Goal: Task Accomplishment & Management: Use online tool/utility

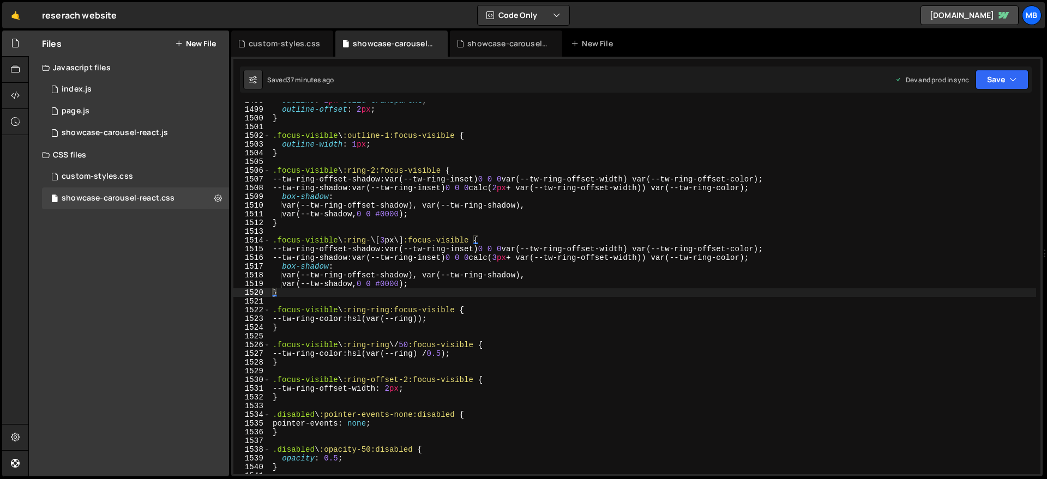
scroll to position [13133, 0]
click at [419, 176] on div "outline : 2 px solid transparent ; outline-offset : 2 px ; } .focus-visible \ :…" at bounding box center [654, 291] width 766 height 389
type textarea "}"
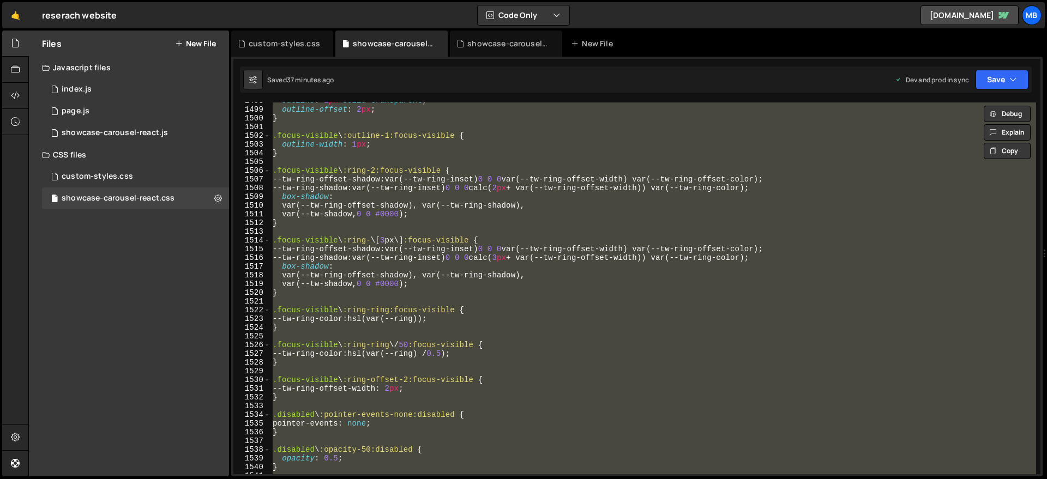
paste textarea
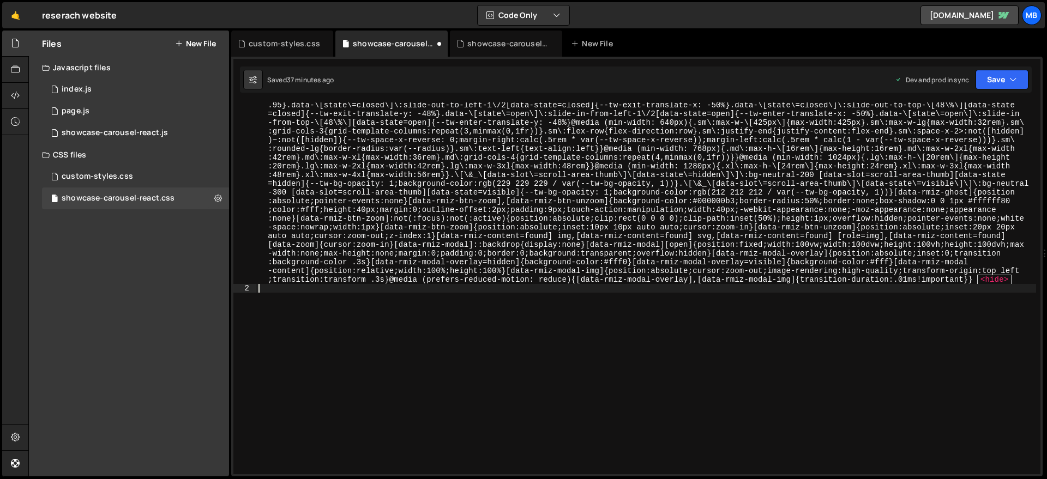
scroll to position [1398, 0]
type textarea ":before,"
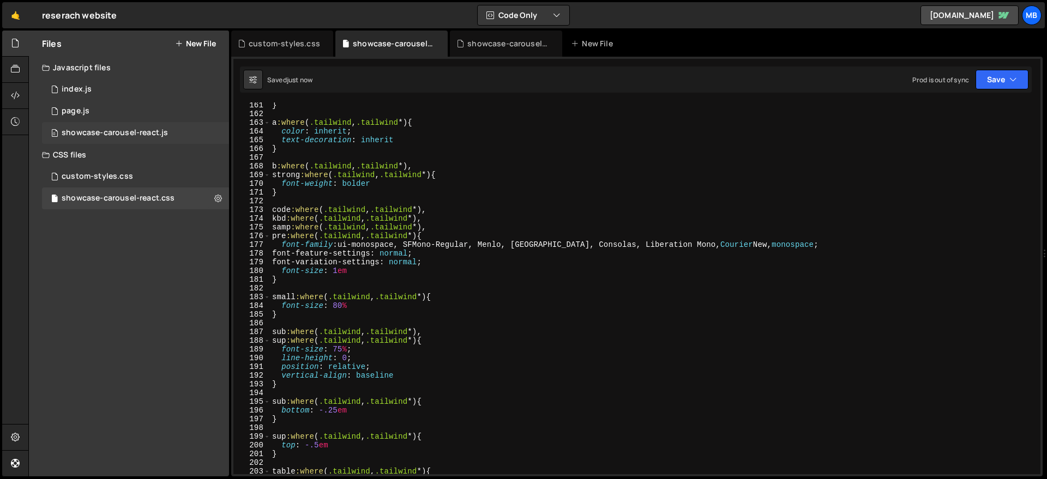
click at [163, 133] on div "showcase-carousel-react.js" at bounding box center [115, 133] width 106 height 10
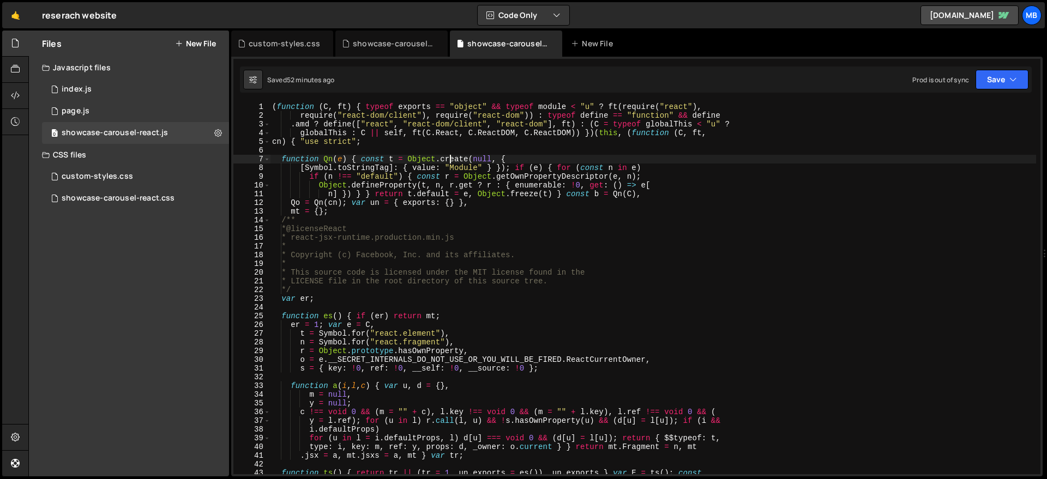
click at [450, 163] on div "( function ( C , ft ) { typeof exports == "object" && typeof module < "u" ? ft …" at bounding box center [653, 297] width 766 height 389
type textarea "window.initCarousel = Uo, window.MyCarousel = { init: Uo } }));"
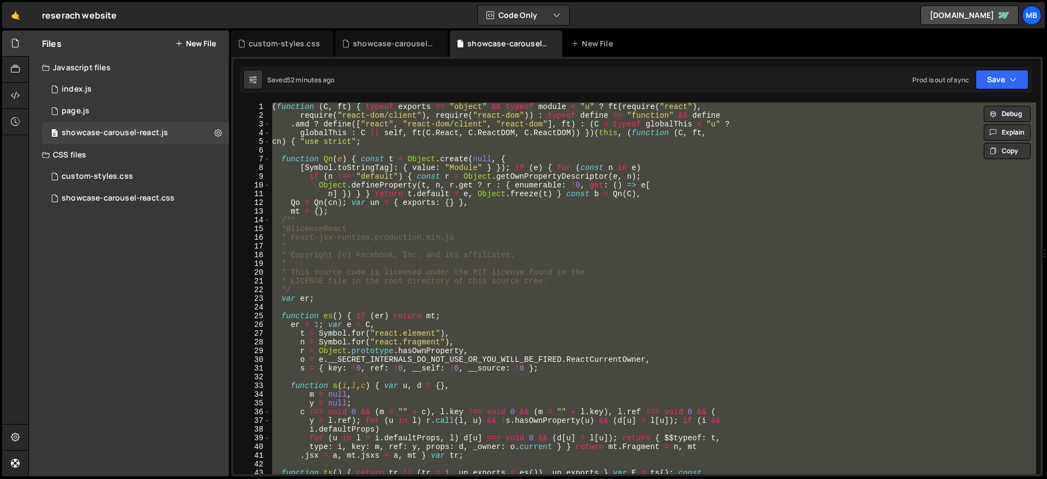
paste textarea
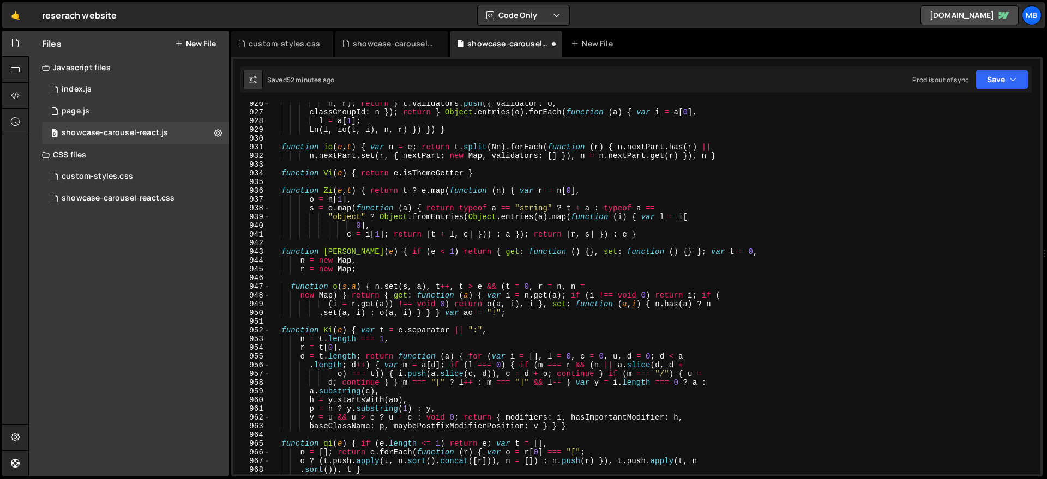
type textarea "};"
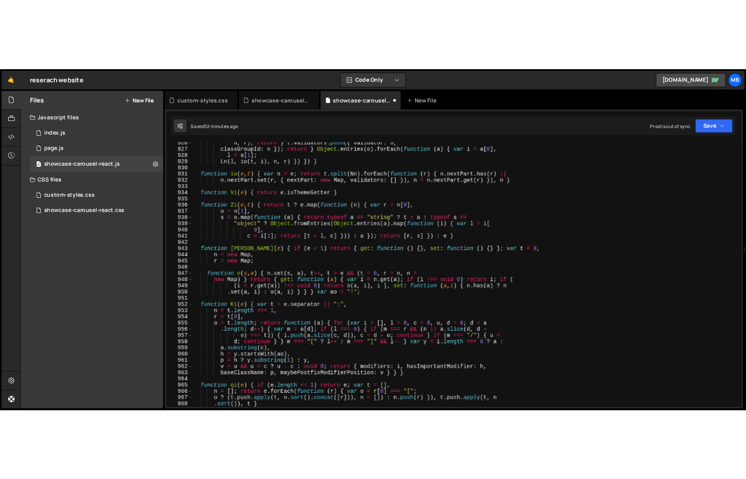
scroll to position [342, 0]
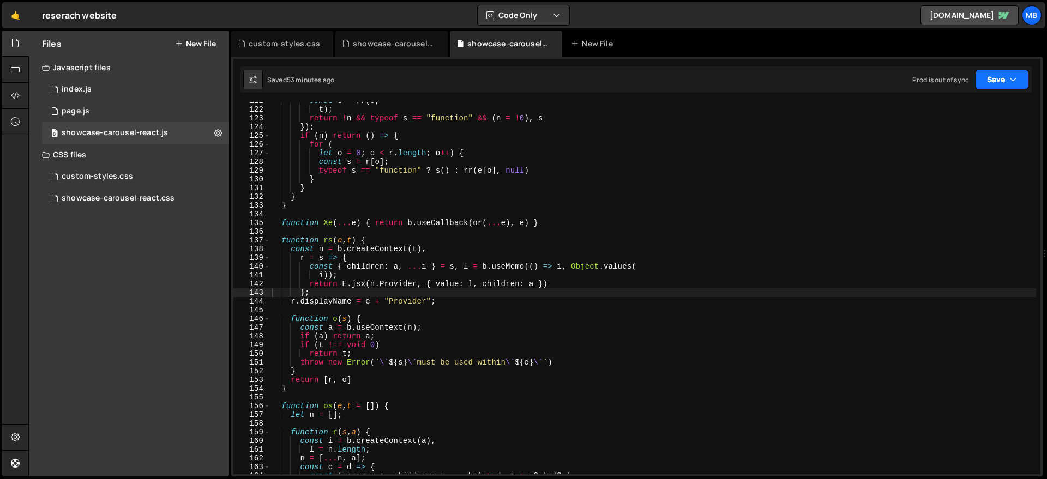
click at [987, 83] on button "Save" at bounding box center [1002, 80] width 53 height 20
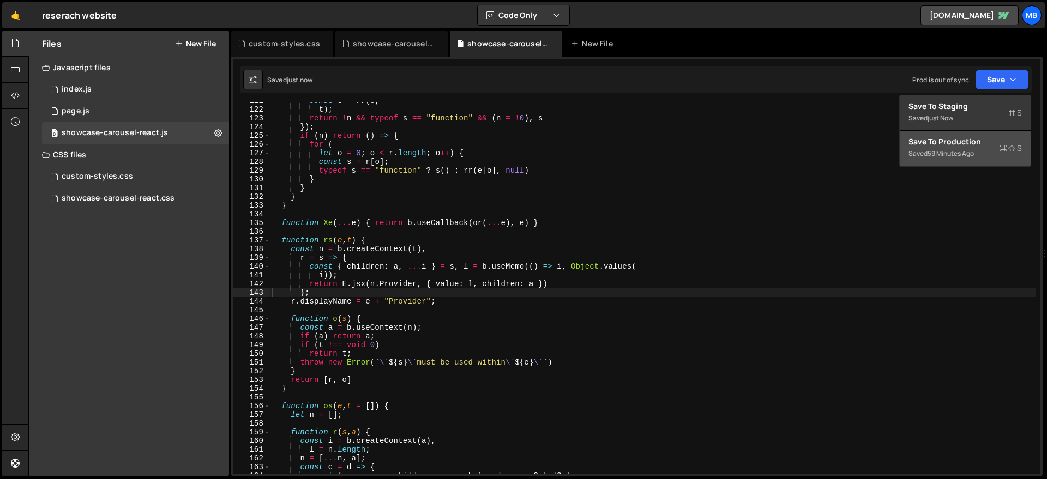
click at [972, 142] on div "Save to Production S" at bounding box center [965, 141] width 113 height 11
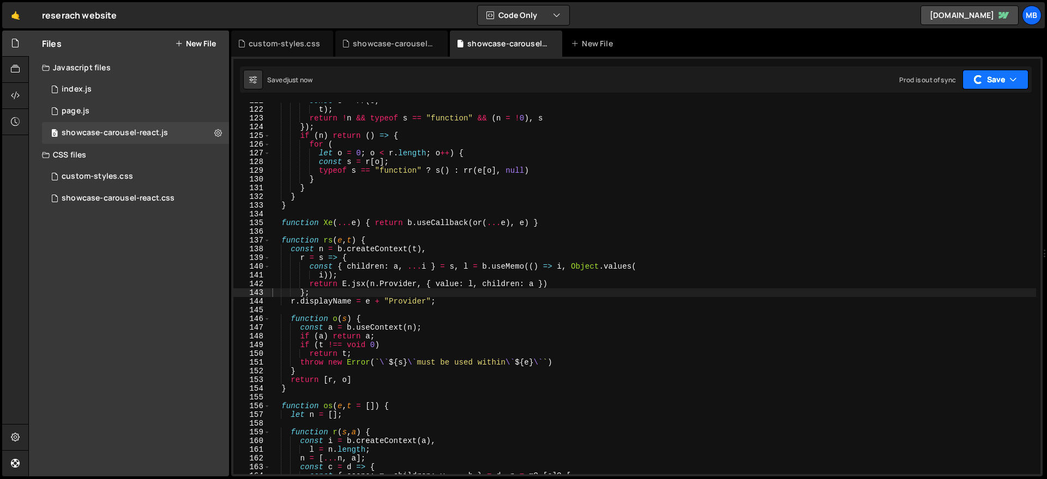
click at [997, 80] on button "Save" at bounding box center [996, 80] width 66 height 20
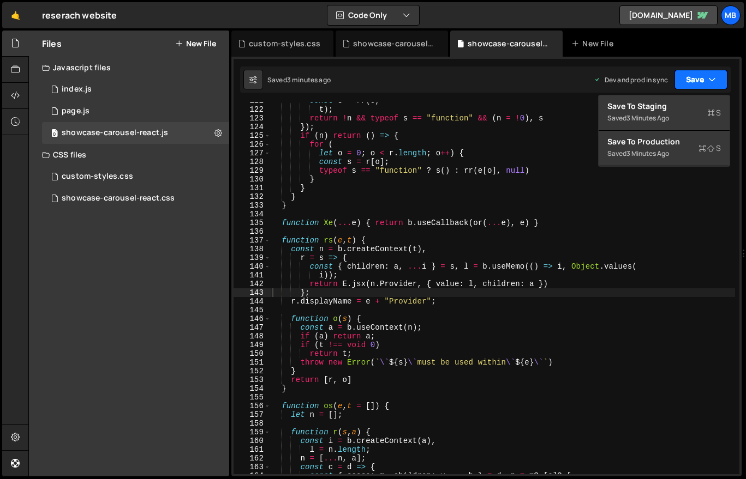
scroll to position [340, 0]
click at [178, 201] on div "showcase-carousel-react.css 0" at bounding box center [135, 199] width 187 height 22
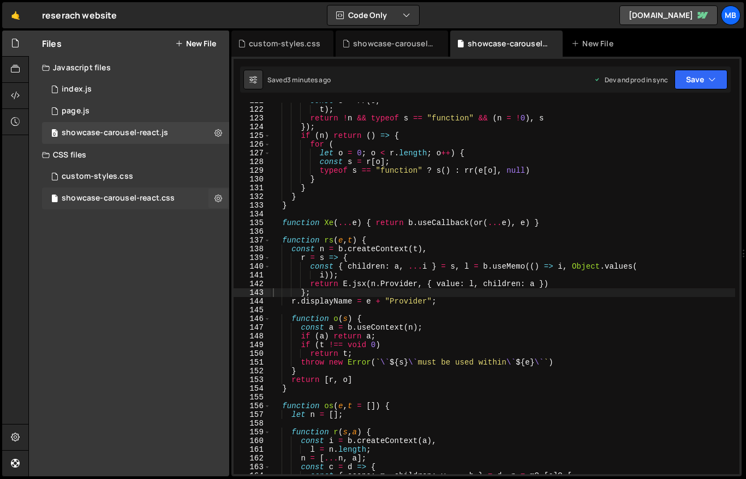
click at [170, 201] on div "showcase-carousel-react.css" at bounding box center [118, 199] width 113 height 10
click at [278, 45] on div "custom-styles.css" at bounding box center [284, 43] width 71 height 11
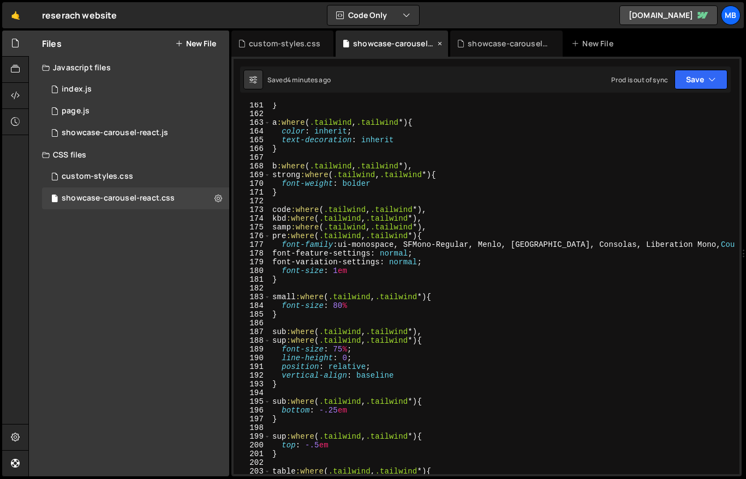
click at [0, 0] on icon at bounding box center [0, 0] width 0 height 0
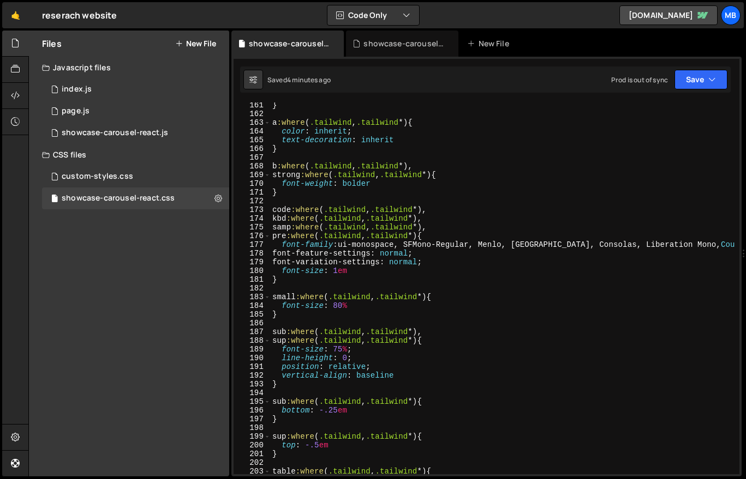
click at [364, 146] on div "} a :where ( .tailwind , .tailwind *) { color : inherit ; text-decoration : inh…" at bounding box center [653, 295] width 766 height 389
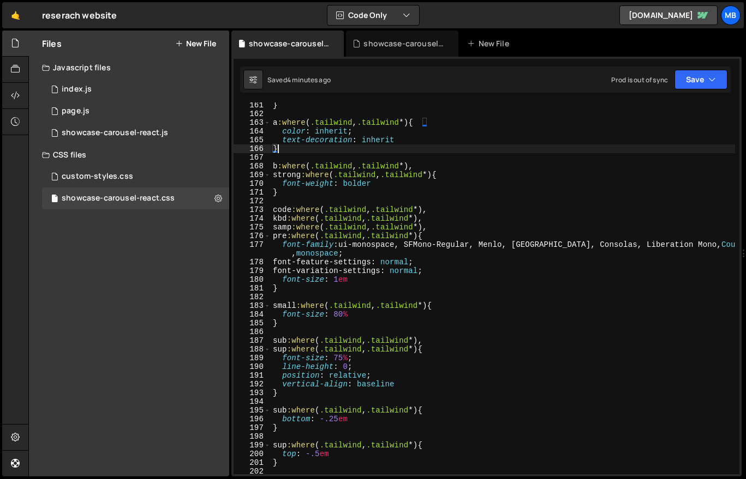
type textarea "}"
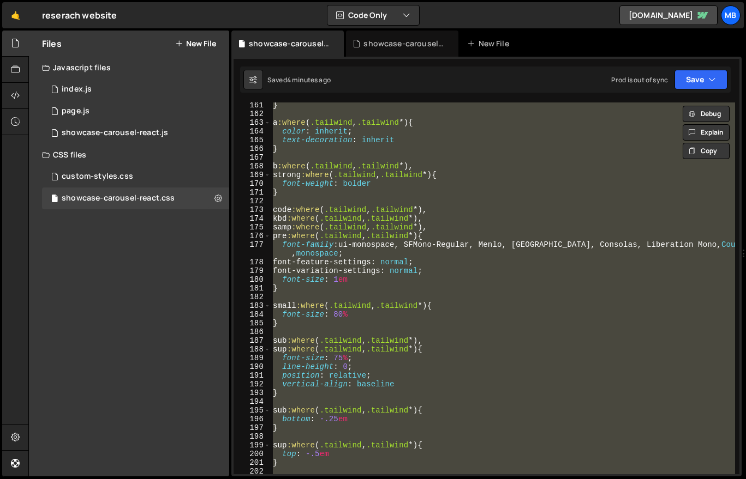
paste textarea
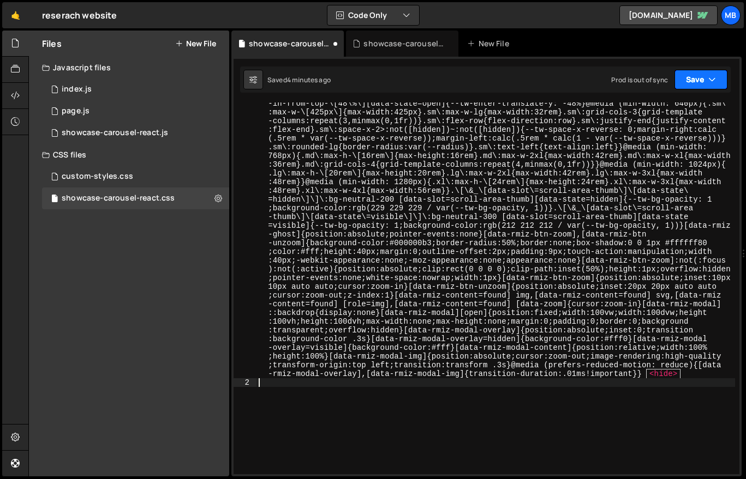
click at [692, 84] on button "Save" at bounding box center [700, 80] width 53 height 20
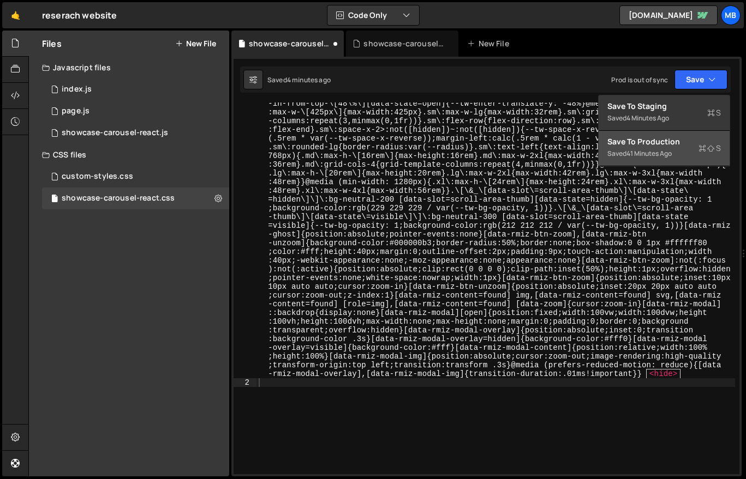
click at [693, 163] on button "Save to Production S Saved 41 minutes ago" at bounding box center [663, 148] width 131 height 35
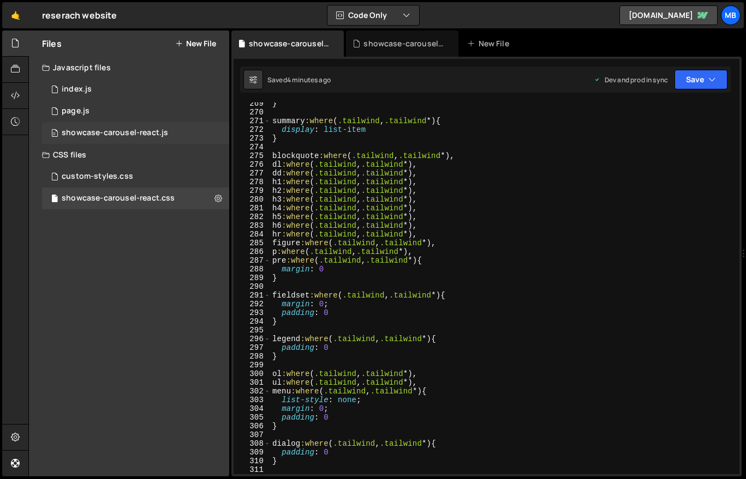
click at [166, 130] on div "0 showcase-carousel-react.js 0" at bounding box center [135, 133] width 187 height 22
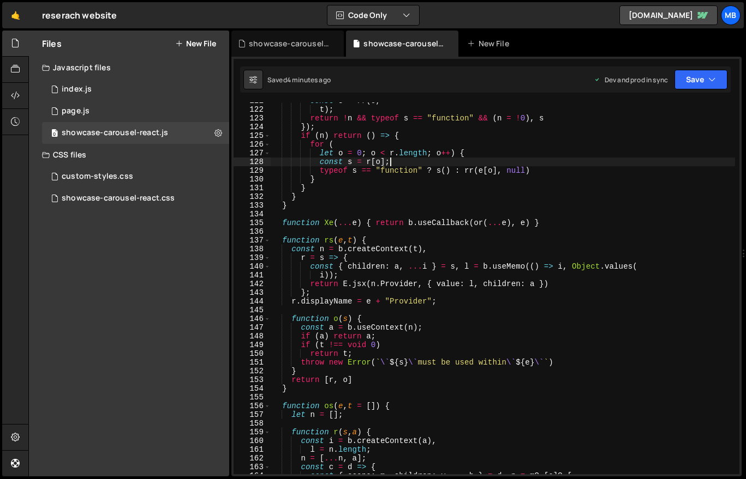
click at [462, 164] on div "const s = rr ( o , t ) ; return ! n && typeof s == "function" && ( n = ! 0 ) , …" at bounding box center [503, 291] width 464 height 389
type textarea "}));"
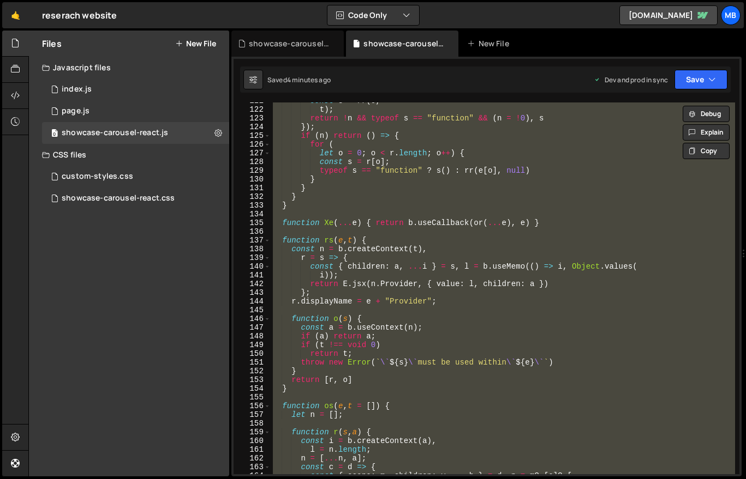
paste textarea
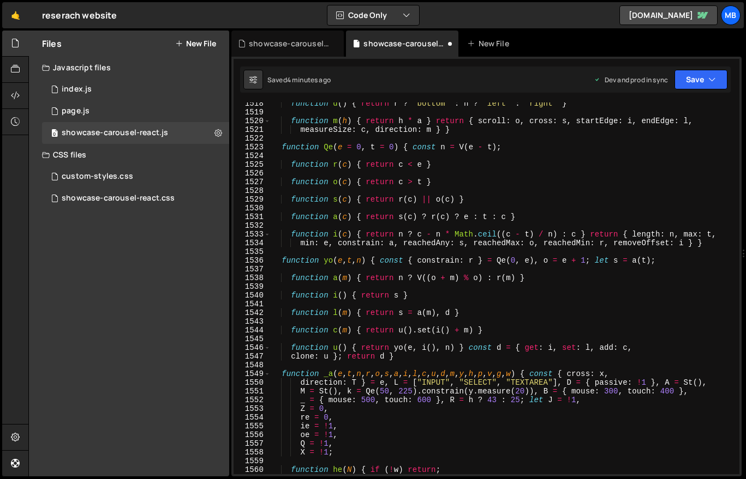
type textarea "...i), l } : o && (n[r] = o) : r === "style" ? n[r] = { ...o, ...s } : r ==="
click at [705, 79] on button "Save" at bounding box center [700, 80] width 53 height 20
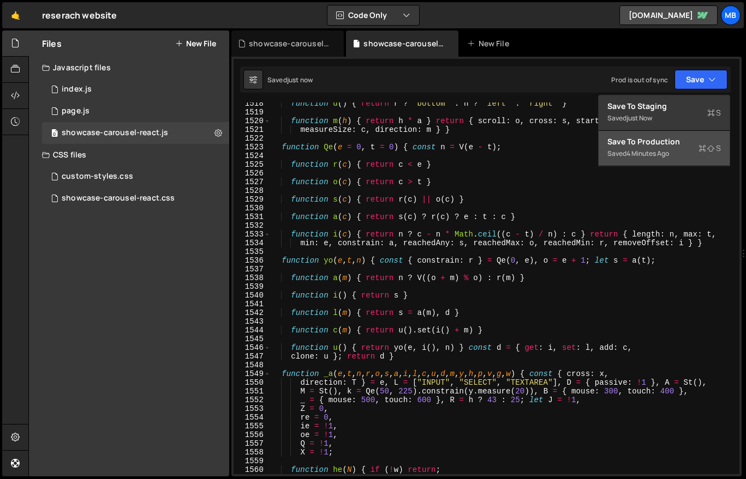
click at [692, 148] on div "Saved 4 minutes ago" at bounding box center [663, 153] width 113 height 13
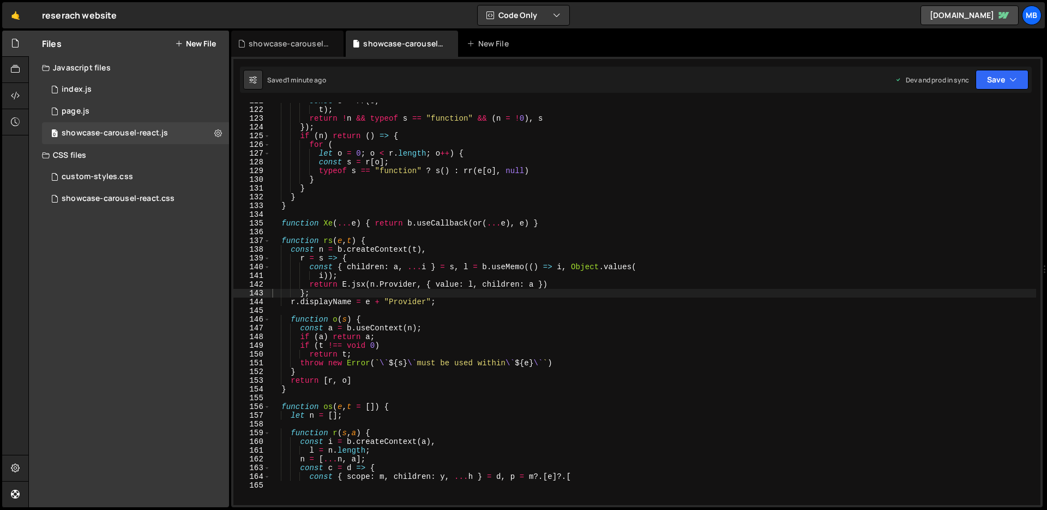
scroll to position [342, 0]
click at [157, 195] on div "showcase-carousel-react.css" at bounding box center [118, 199] width 113 height 10
click at [149, 202] on div "showcase-carousel-react.css" at bounding box center [118, 199] width 113 height 10
click at [188, 199] on div "showcase-carousel-react.css 0" at bounding box center [135, 199] width 187 height 22
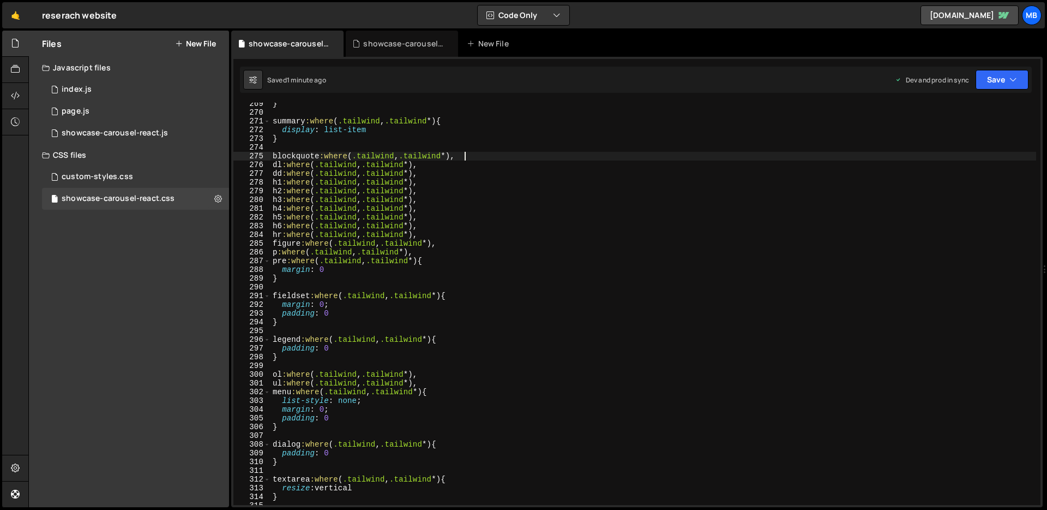
click at [518, 160] on div "} summary :where ( .tailwind , .tailwind *) { display : list-item } blockquote …" at bounding box center [654, 308] width 766 height 419
type textarea "}"
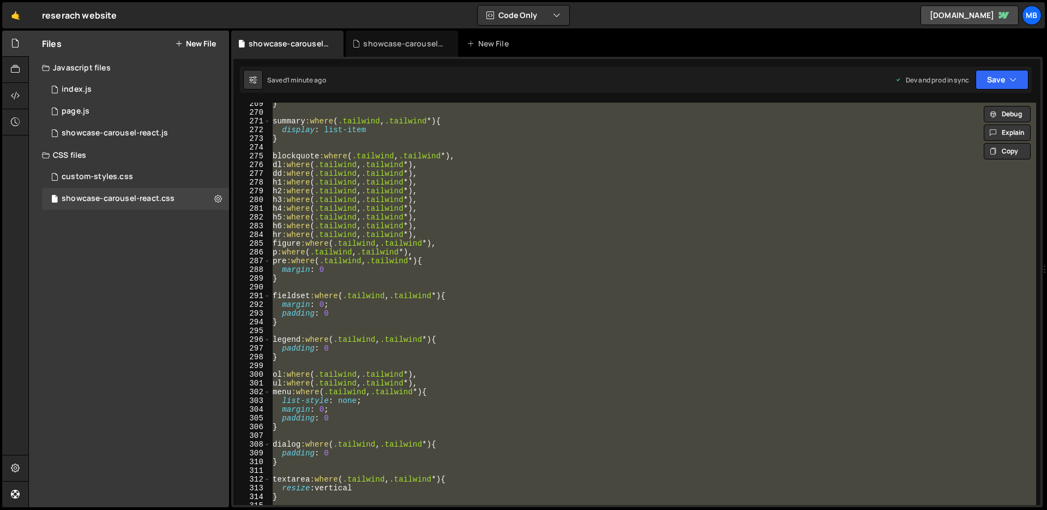
paste textarea
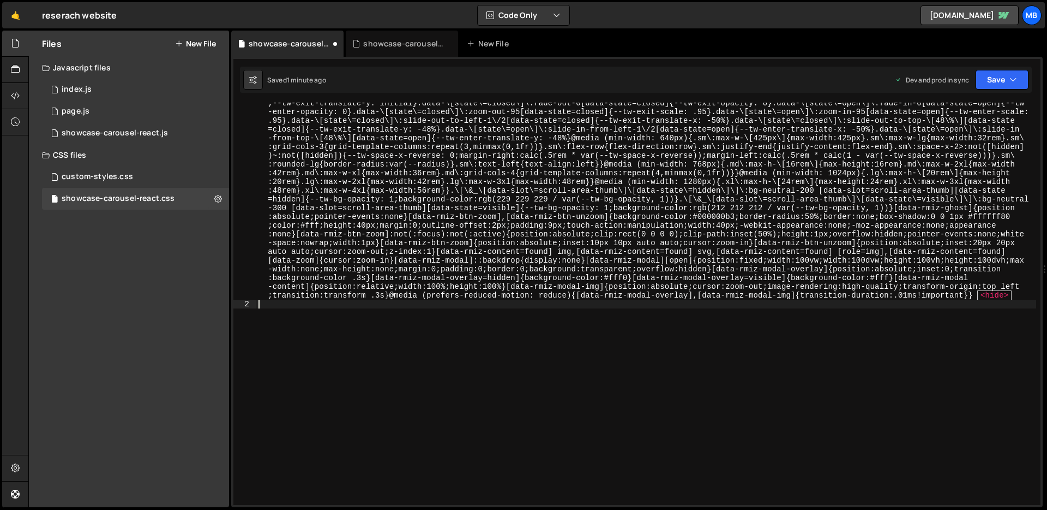
scroll to position [1383, 0]
type textarea ":before,"
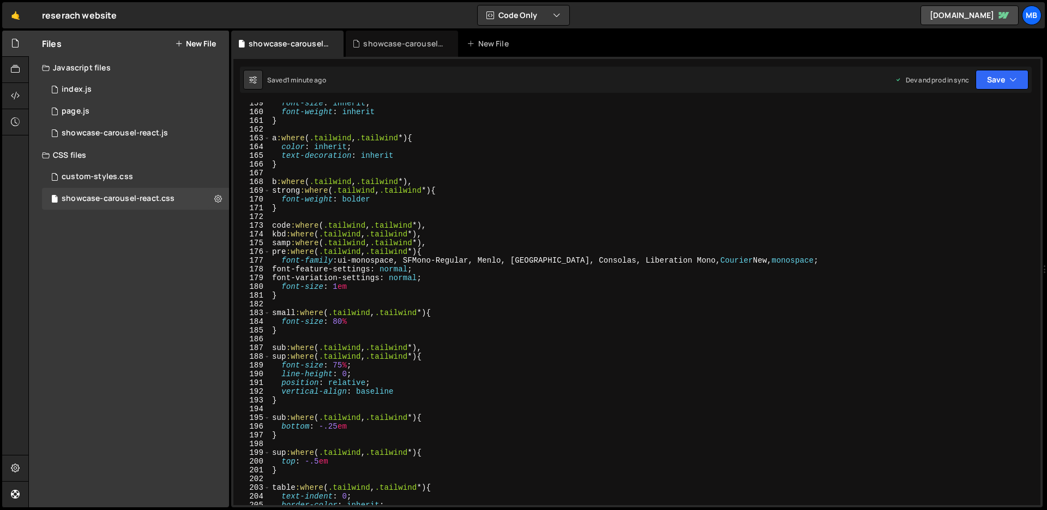
scroll to position [0, 0]
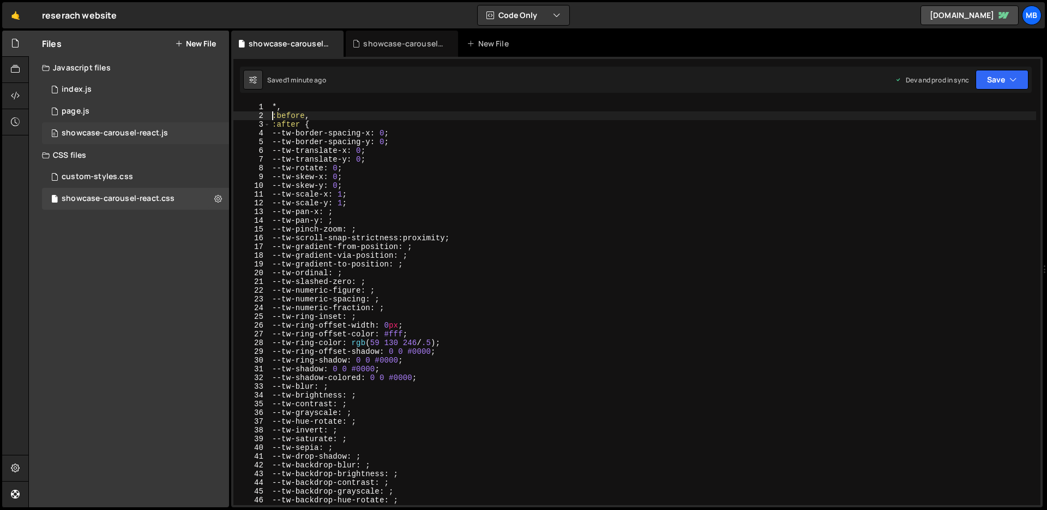
click at [159, 130] on div "showcase-carousel-react.js" at bounding box center [115, 133] width 106 height 10
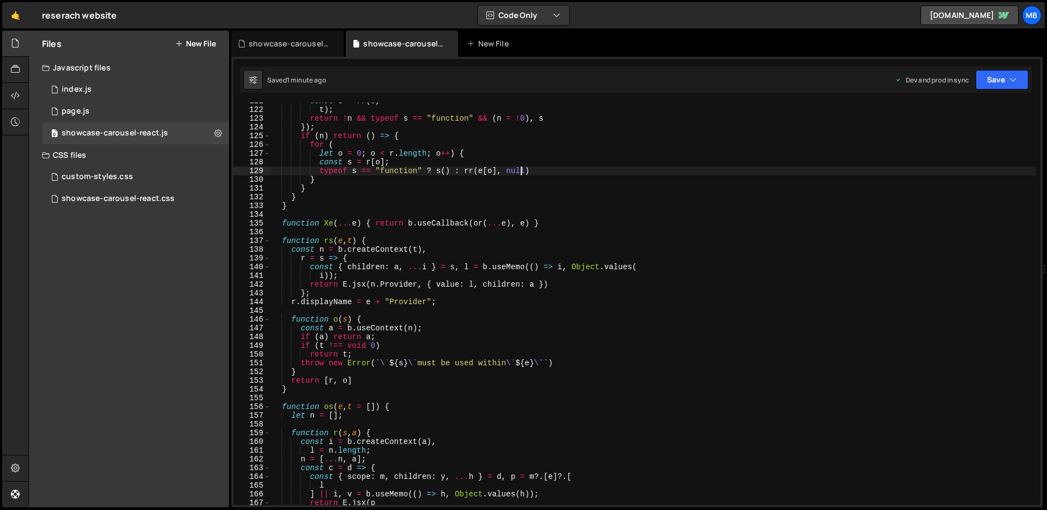
click at [519, 172] on div "const s = rr ( o , t ) ; return ! n && typeof s == "function" && ( n = ! 0 ) , …" at bounding box center [654, 306] width 766 height 419
type textarea "}));"
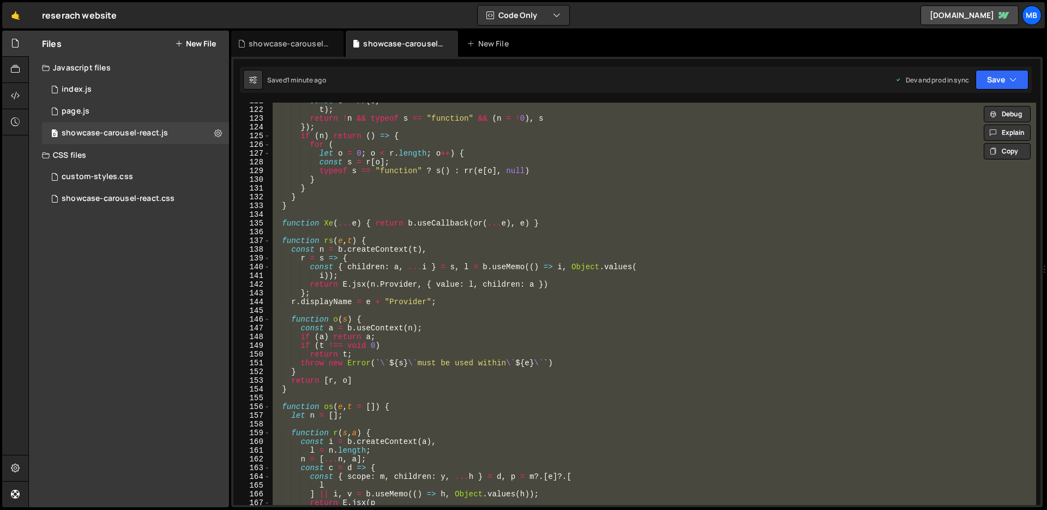
paste textarea
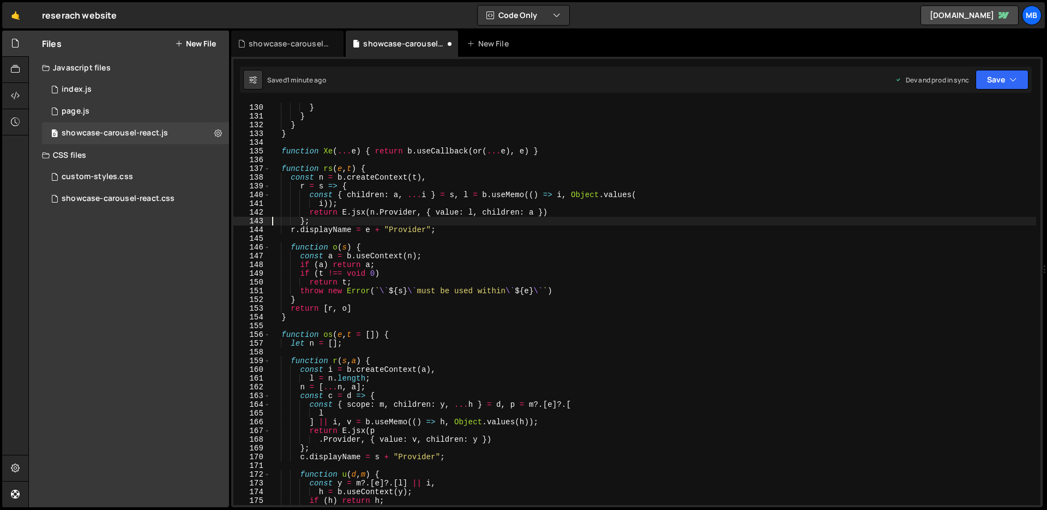
scroll to position [365, 0]
click at [367, 152] on div "typeof s == "function" ? s ( ) : rr ( e [ o ] , null ) } } } } function Xe ( ..…" at bounding box center [653, 303] width 766 height 419
type textarea "function Xe(...e) { return b.useCallback(or(...e), e) }"
click at [138, 198] on div "showcase-carousel-react.css" at bounding box center [118, 199] width 113 height 10
click at [287, 42] on div "showcase-carousel-react.css" at bounding box center [290, 43] width 82 height 11
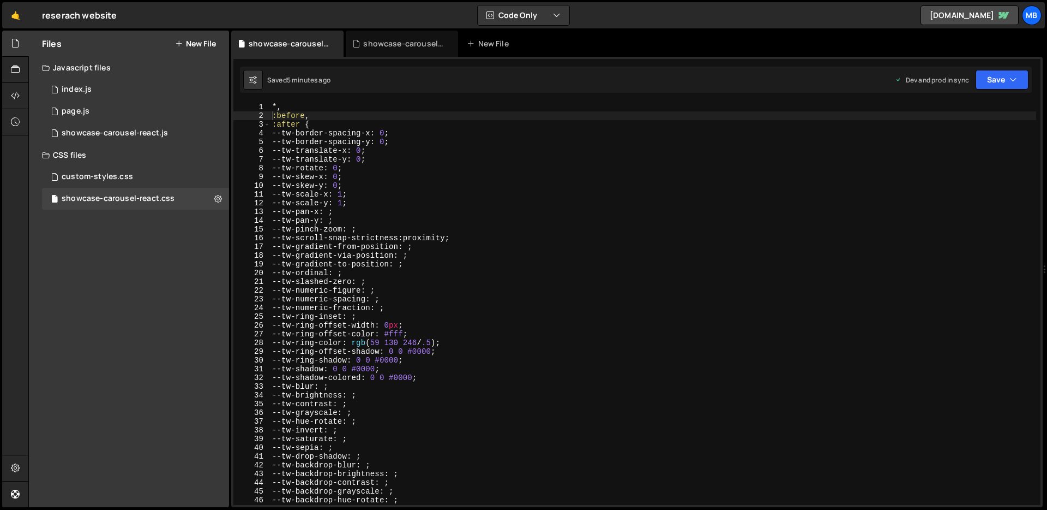
click at [398, 131] on div "*, :before , :after { --tw-border-spacing-x : 0 ; --tw-border-spacing-y : 0 ; -…" at bounding box center [653, 312] width 766 height 419
type textarea "}"
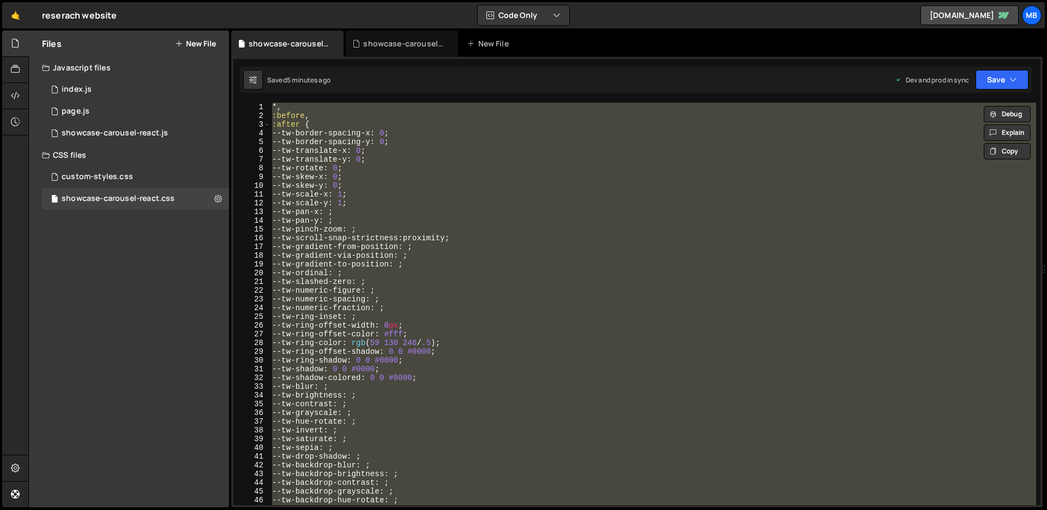
paste textarea
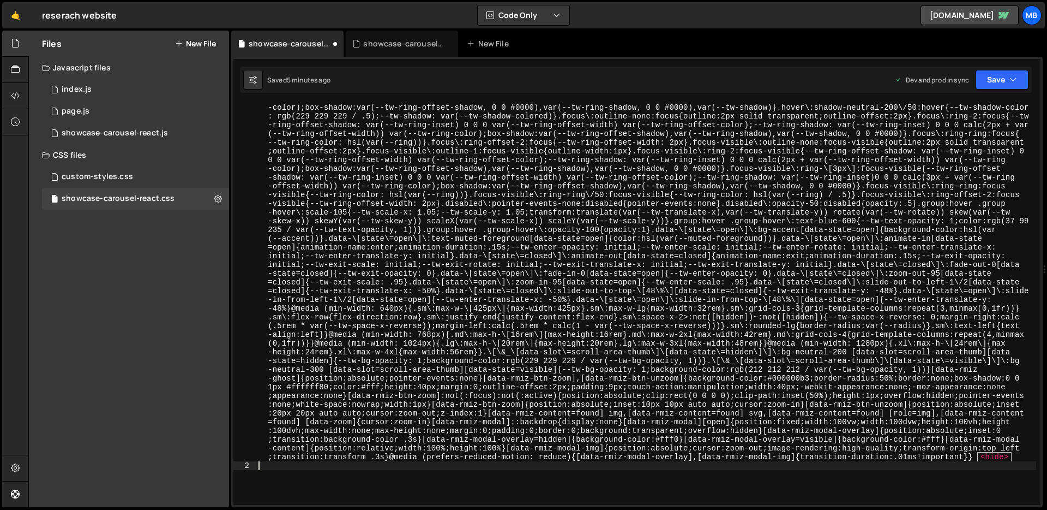
scroll to position [1213, 0]
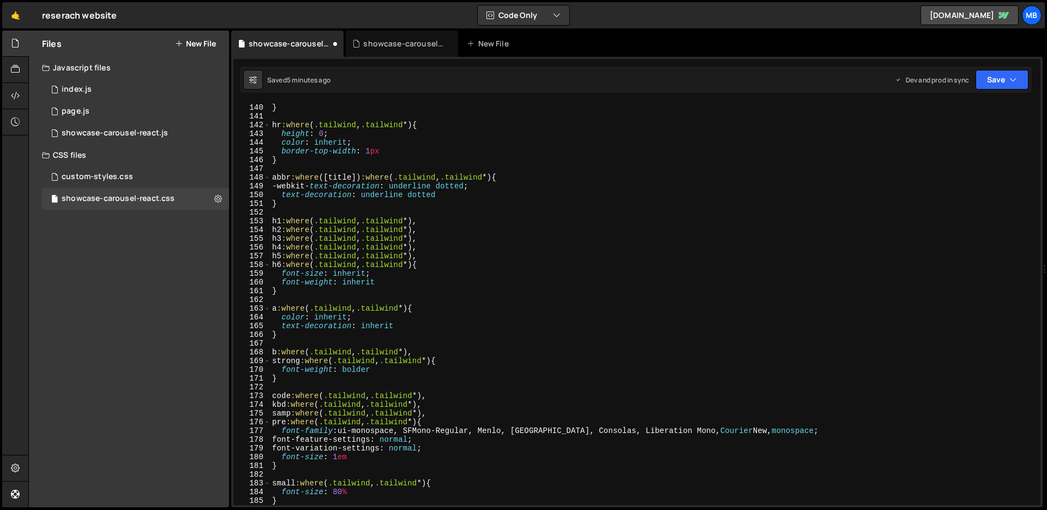
type textarea ":before,"
click at [167, 130] on div "0 showcase-carousel-react.js 0" at bounding box center [135, 133] width 187 height 22
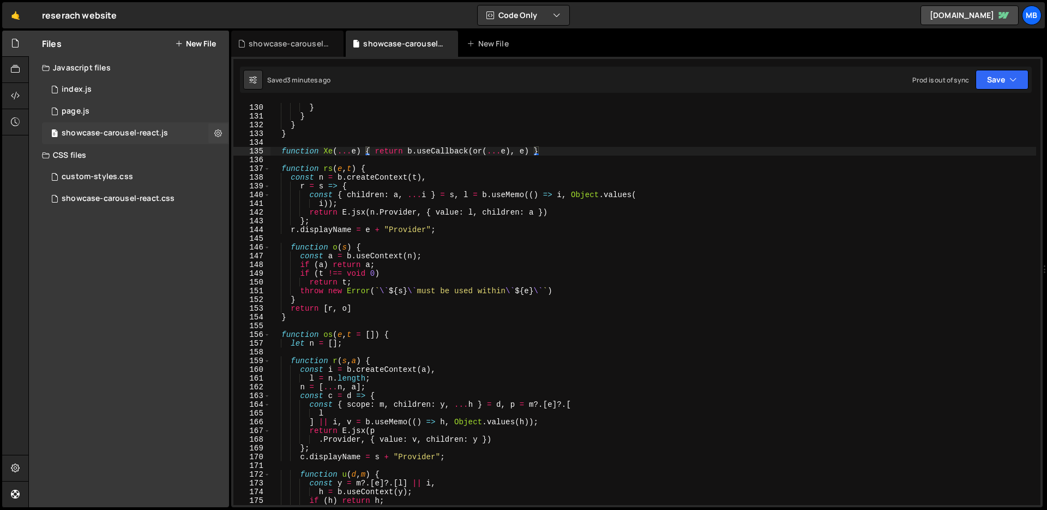
click at [174, 129] on div "0 showcase-carousel-react.js 0" at bounding box center [135, 133] width 187 height 22
click at [413, 158] on div "typeof s == "function" ? s ( ) : rr ( e [ o ] , null ) } } } } function Xe ( ..…" at bounding box center [653, 303] width 766 height 419
type textarea "}));"
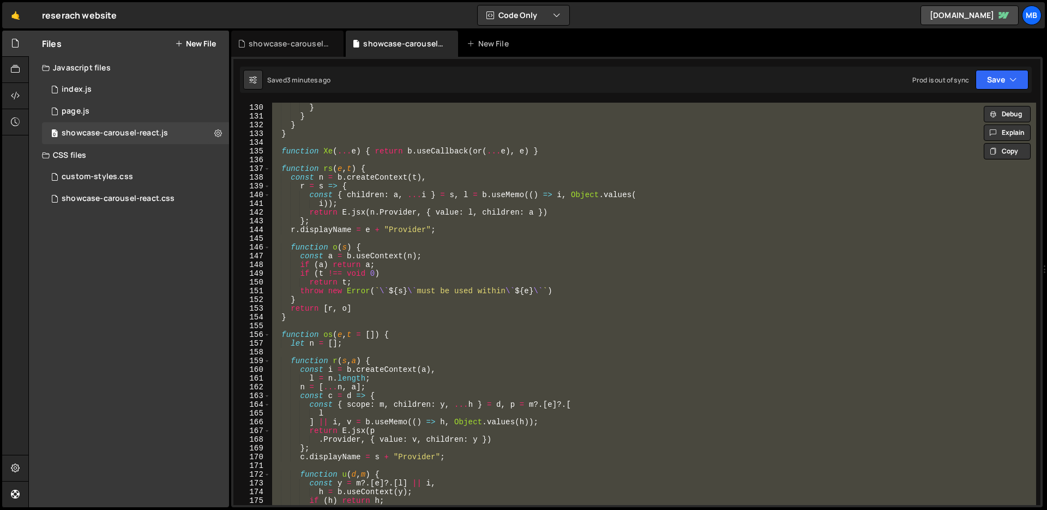
paste textarea
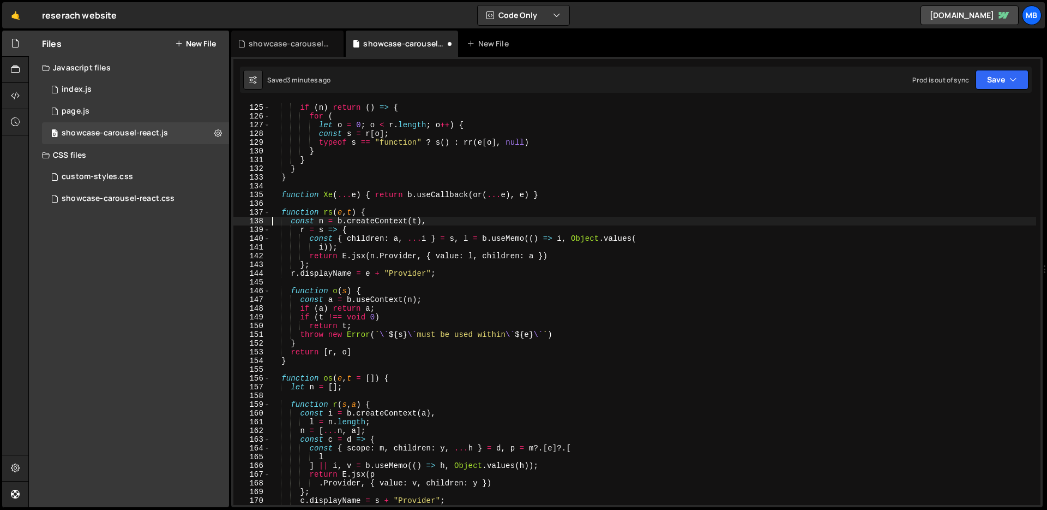
type textarea "const n = b.createContext(t),"
click at [1007, 74] on button "Save" at bounding box center [1002, 80] width 53 height 20
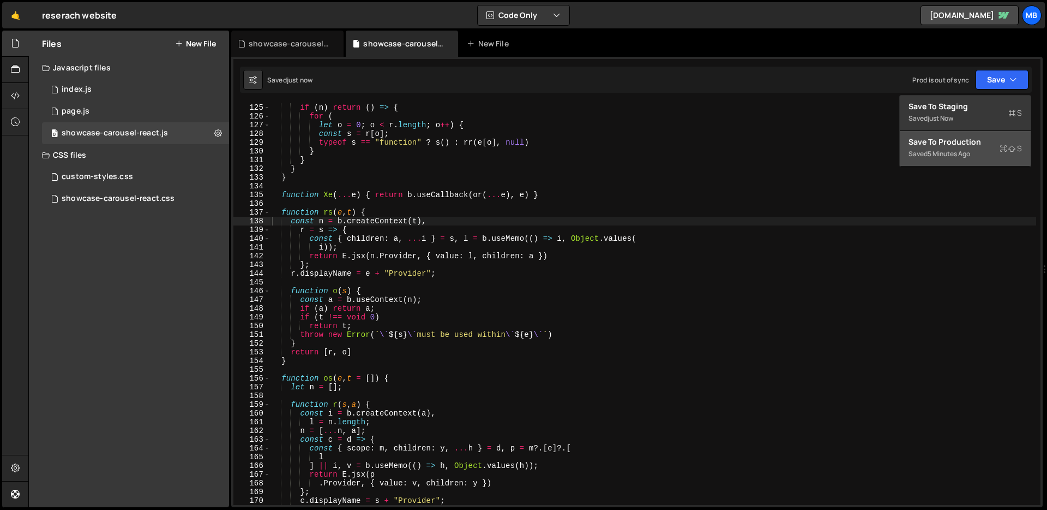
click at [968, 141] on div "Save to Production S" at bounding box center [965, 141] width 113 height 11
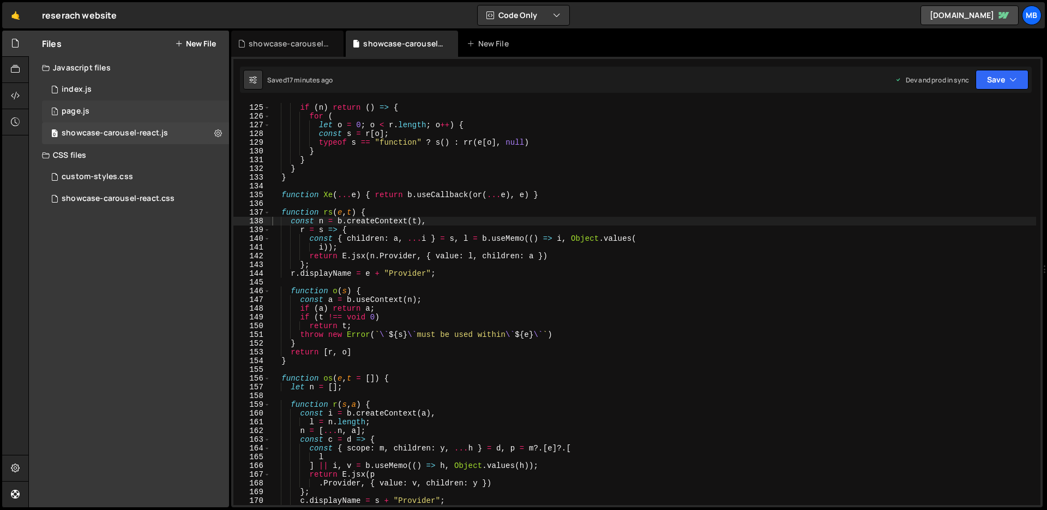
click at [109, 110] on div "1 page.js 0" at bounding box center [135, 111] width 187 height 22
click at [124, 84] on div "1 index.js 0" at bounding box center [135, 90] width 187 height 22
click at [163, 87] on div "1 index.js 0" at bounding box center [135, 90] width 187 height 22
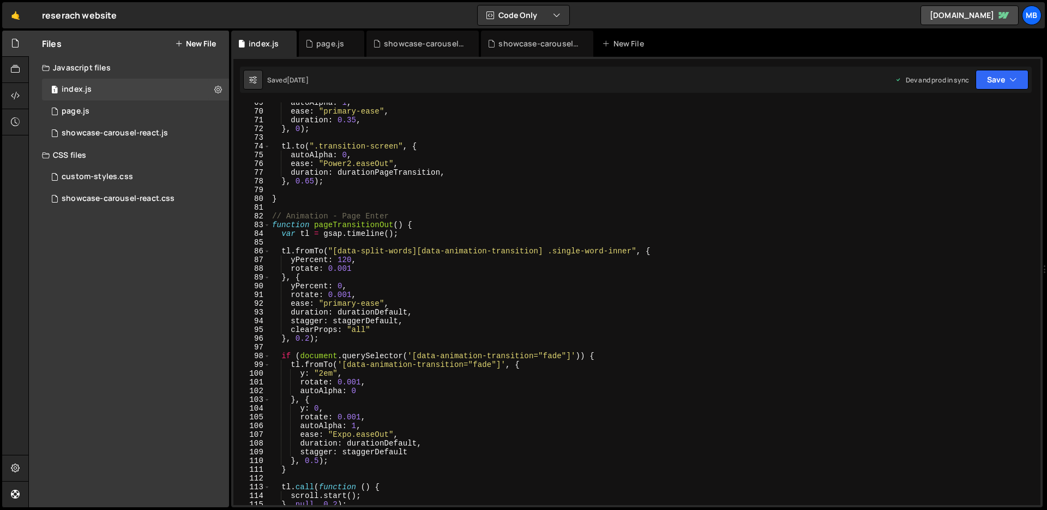
scroll to position [794, 0]
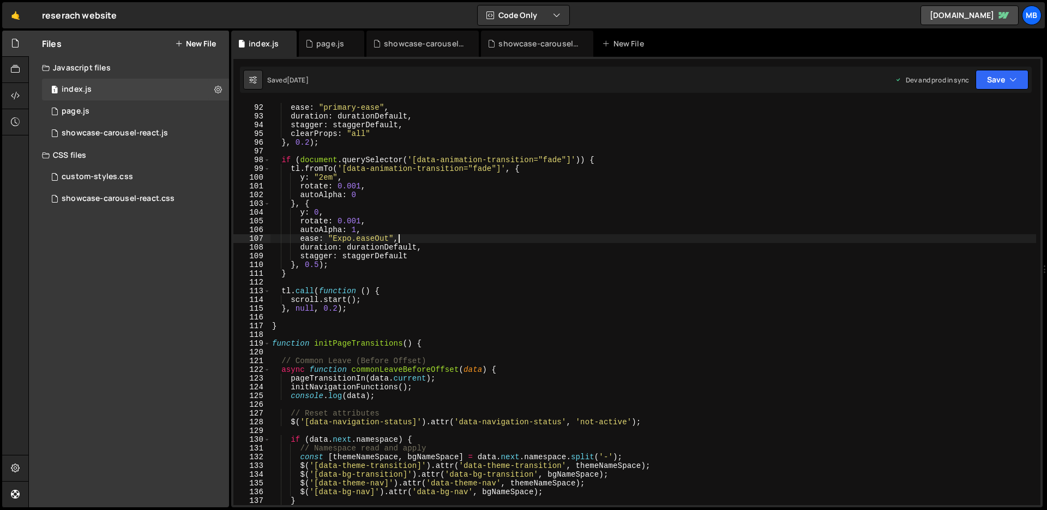
click at [469, 237] on div "rotate : 0.001 , ease : "primary-ease" , duration : durationDefault , stagger :…" at bounding box center [653, 303] width 766 height 419
type textarea "ease: "Expo.easeOut",f"
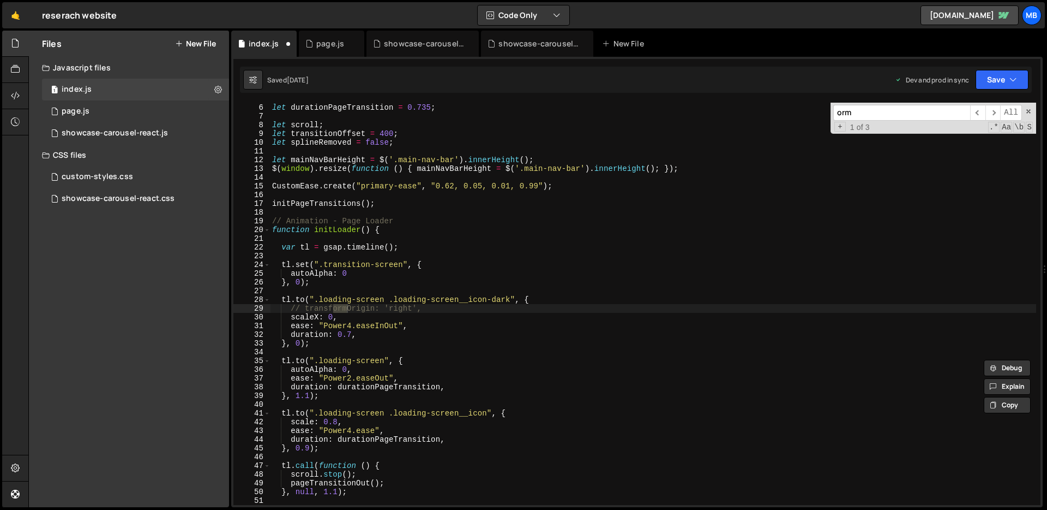
scroll to position [44, 0]
type input "orm"
click at [135, 110] on div "1 page.js 0" at bounding box center [135, 111] width 187 height 22
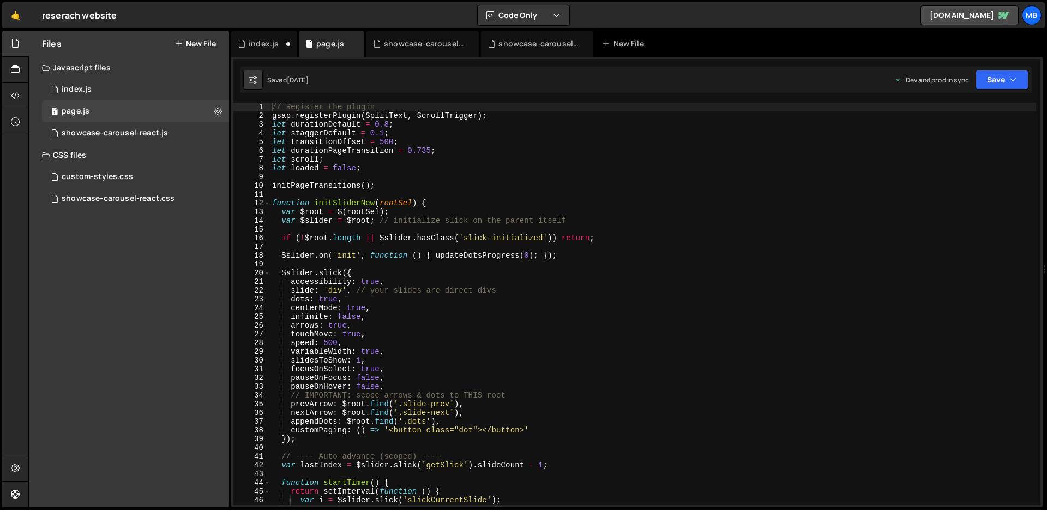
click at [432, 177] on div "// Register the plugin gsap . registerPlugin ( SplitText , ScrollTrigger ) ; le…" at bounding box center [653, 312] width 766 height 419
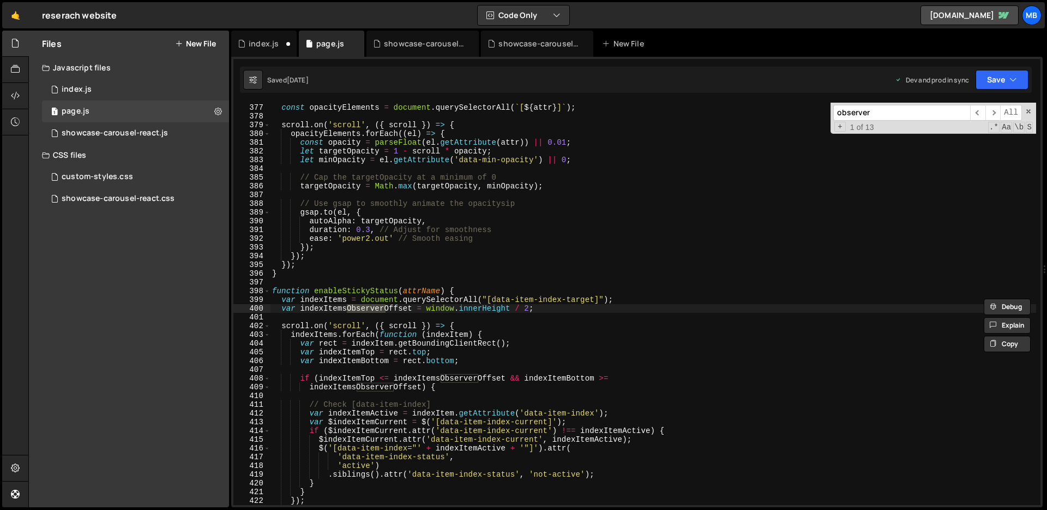
scroll to position [12298, 0]
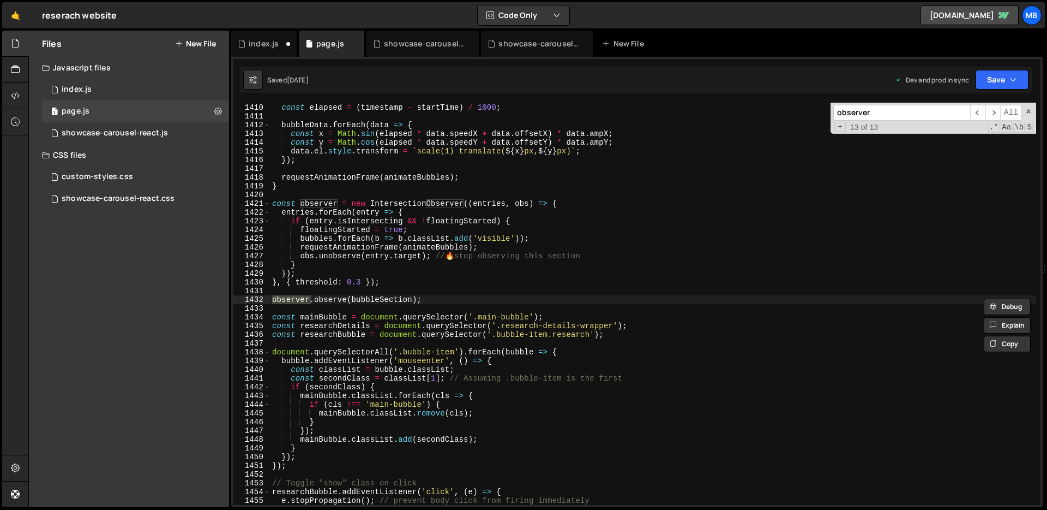
type input "observer"
click at [340, 287] on div "if ( ! startTime ) startTime = timestamp ; const elapsed = ( timestamp - startT…" at bounding box center [653, 303] width 766 height 419
click at [476, 303] on div "if ( ! startTime ) startTime = timestamp ; const elapsed = ( timestamp - startT…" at bounding box center [653, 303] width 766 height 419
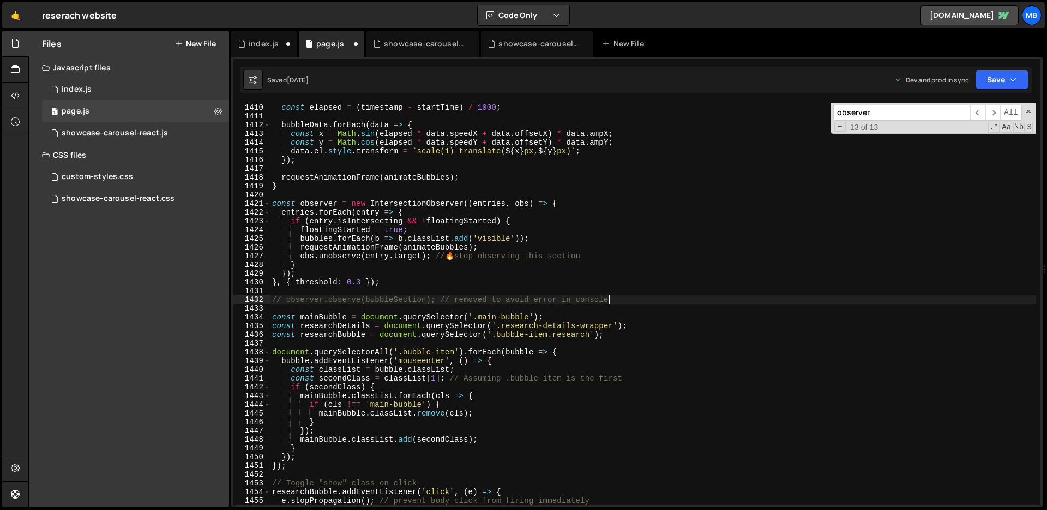
click at [434, 265] on div "if ( ! startTime ) startTime = timestamp ; const elapsed = ( timestamp - startT…" at bounding box center [653, 303] width 766 height 419
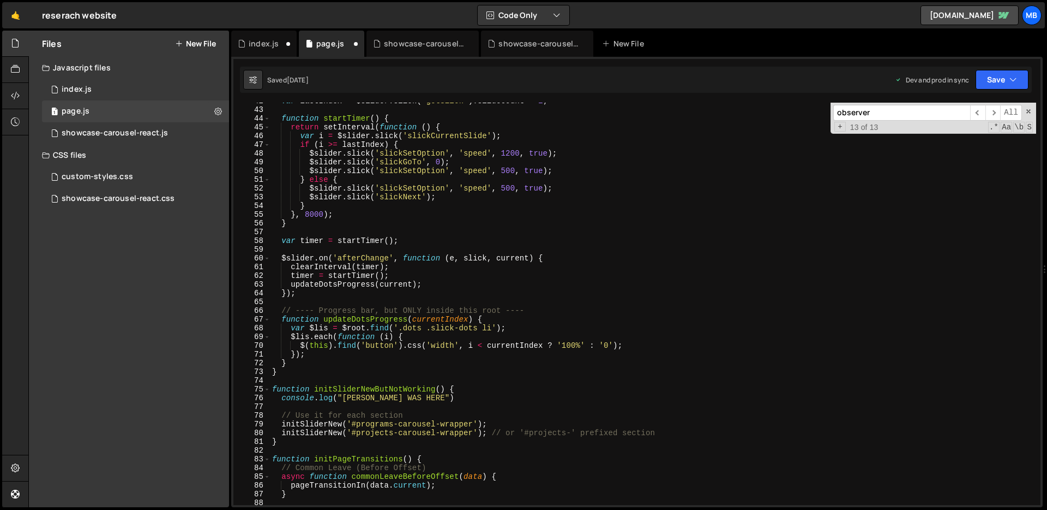
scroll to position [522, 0]
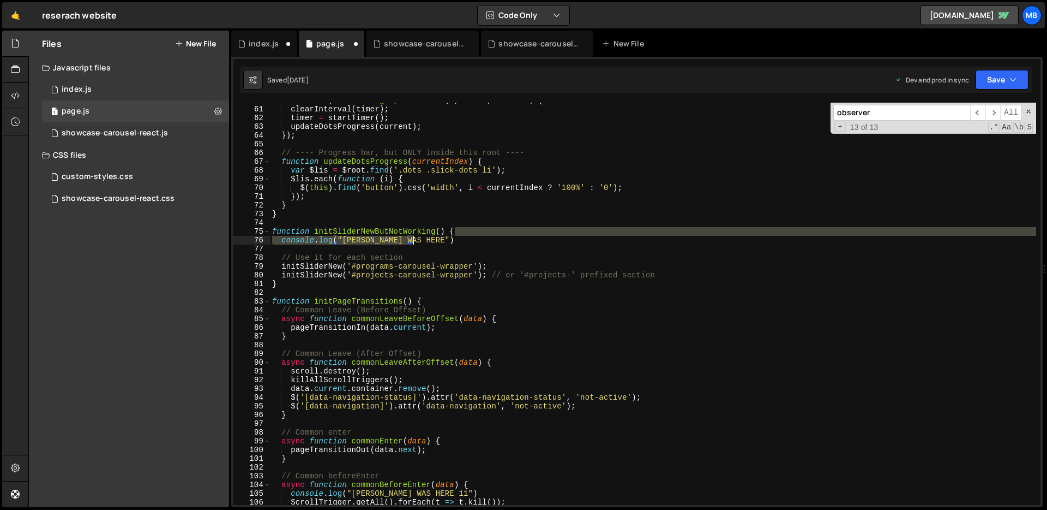
drag, startPoint x: 494, startPoint y: 227, endPoint x: 501, endPoint y: 241, distance: 14.6
click at [501, 241] on div "$slider . on ( 'afterChange' , function ( e , slick , current ) { clearInterval…" at bounding box center [653, 305] width 766 height 419
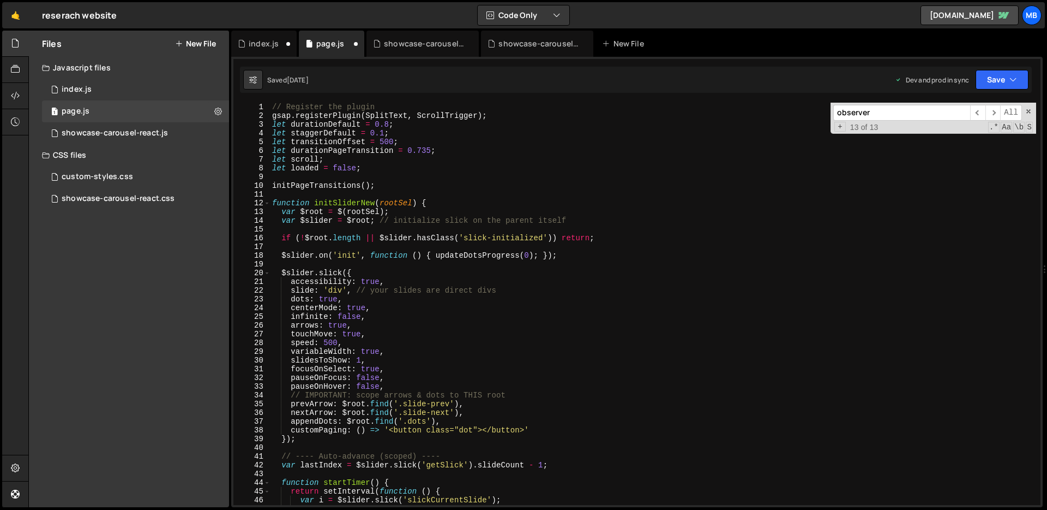
scroll to position [0, 0]
type textarea "function initSliderNewButNotWorking() {"
click at [991, 77] on button "Save" at bounding box center [1002, 80] width 53 height 20
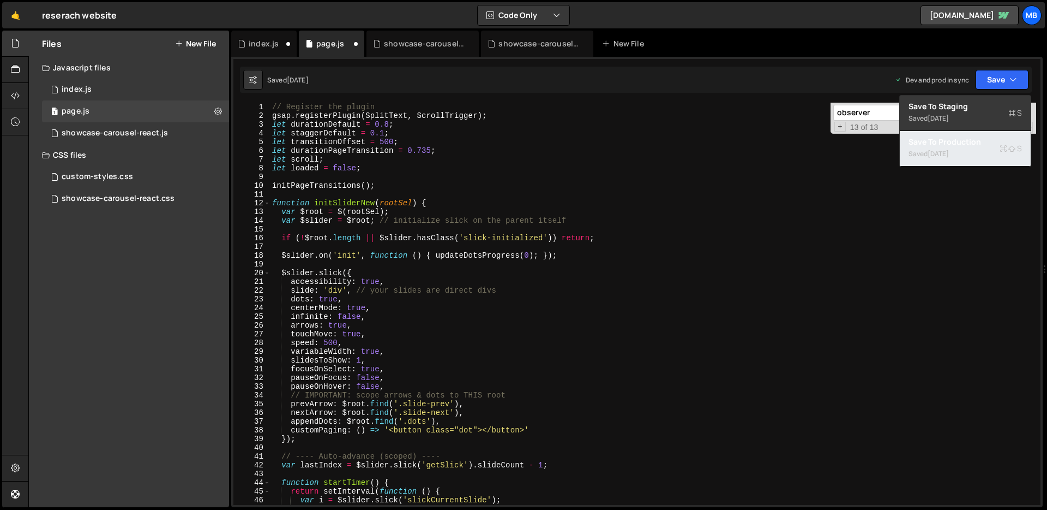
click at [955, 158] on div "Saved [DATE]" at bounding box center [965, 153] width 113 height 13
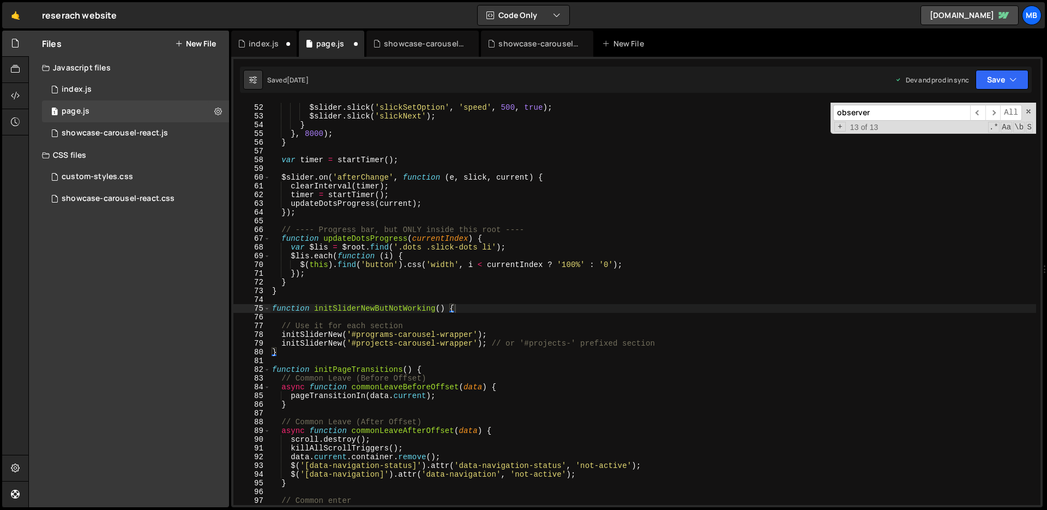
scroll to position [445, 0]
click at [119, 85] on div "1 index.js 0" at bounding box center [135, 90] width 187 height 22
click at [120, 86] on div "1 index.js 0" at bounding box center [135, 90] width 187 height 22
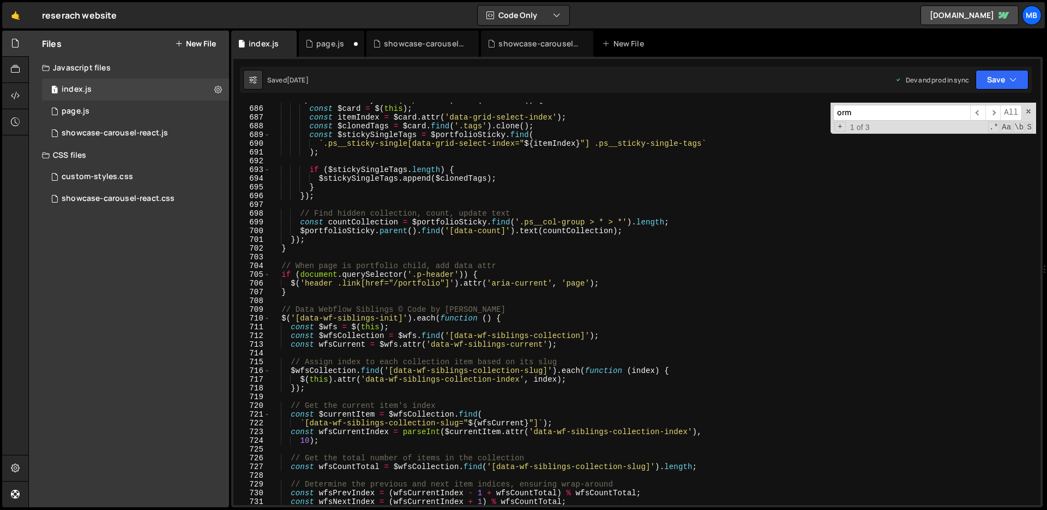
scroll to position [5977, 0]
click at [124, 175] on div "custom-styles.css" at bounding box center [97, 177] width 71 height 10
click at [188, 182] on div "custom-styles.css 0" at bounding box center [135, 177] width 187 height 22
click at [320, 50] on div "page.js" at bounding box center [331, 44] width 65 height 26
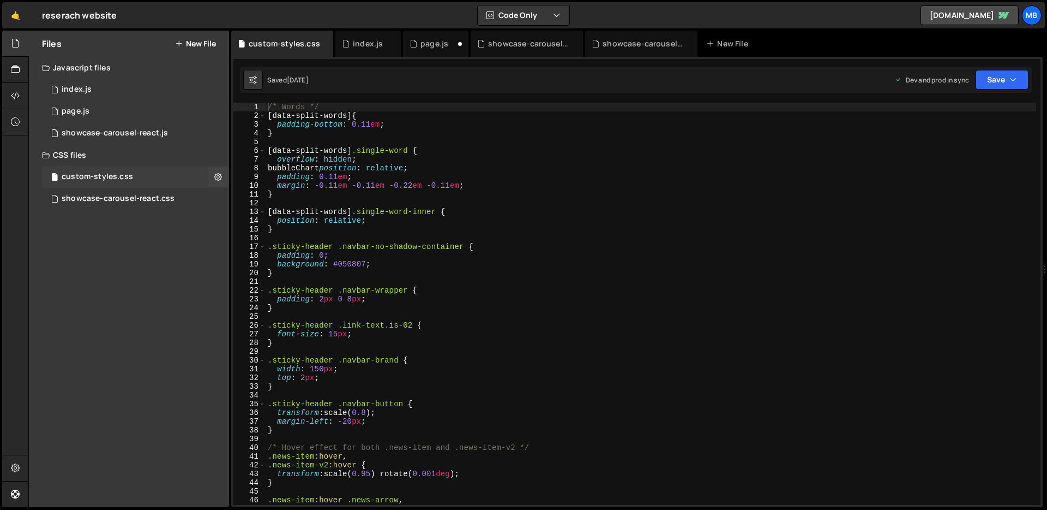
click at [127, 177] on div "custom-styles.css" at bounding box center [97, 177] width 71 height 10
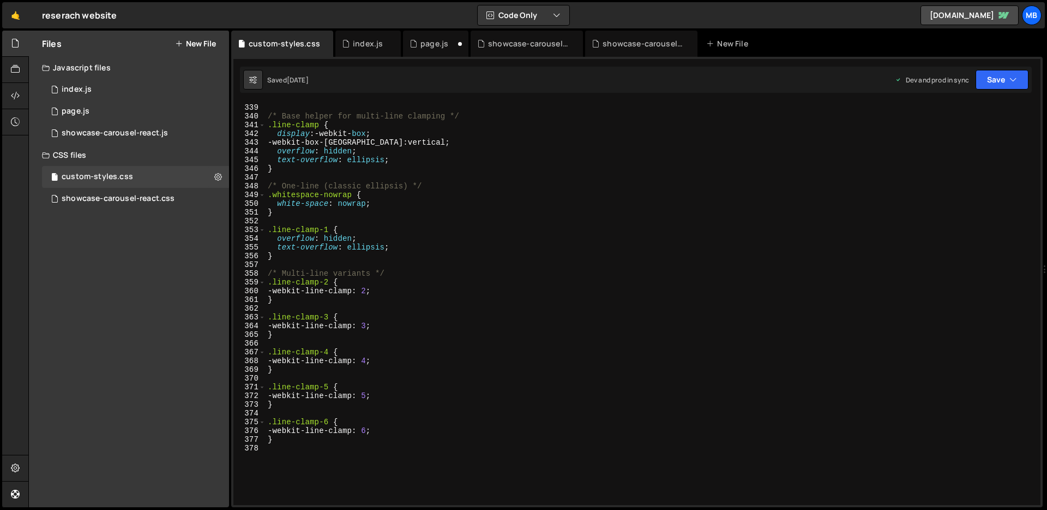
scroll to position [3094, 0]
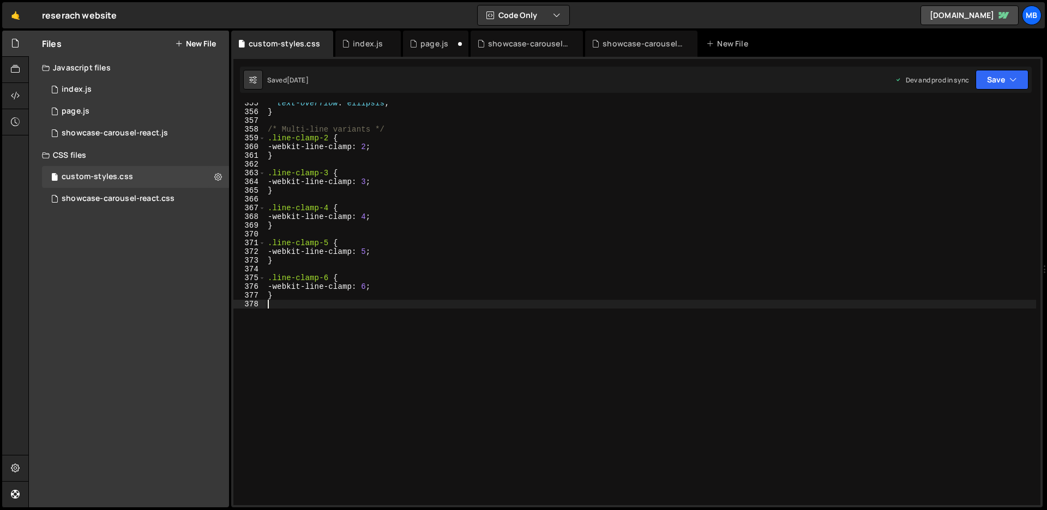
click at [599, 443] on div "text-overflow : ellipsis ; } /* Multi-line variants */ .line-clamp-2 { -webkit-…" at bounding box center [651, 308] width 771 height 419
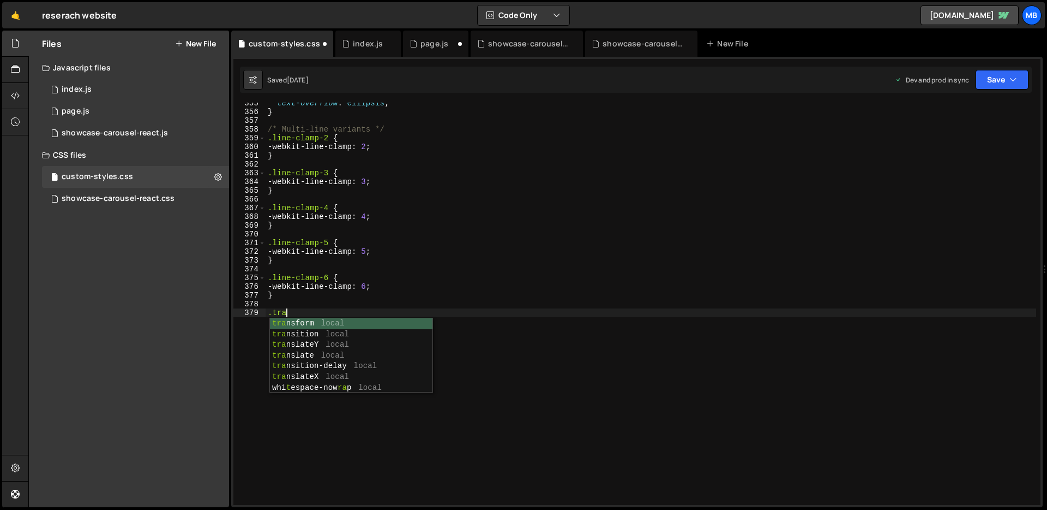
scroll to position [0, 1]
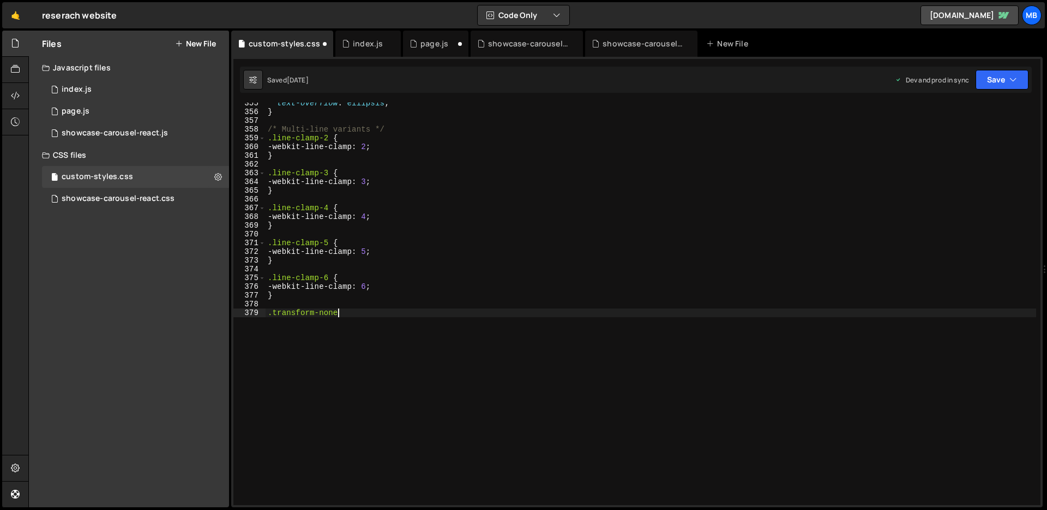
type textarea ".transform-none {"
click at [548, 315] on div "text-overflow : ellipsis ; } /* Multi-line variants */ .line-clamp-2 { -webkit-…" at bounding box center [651, 308] width 771 height 419
type textarea ".transform-none {"
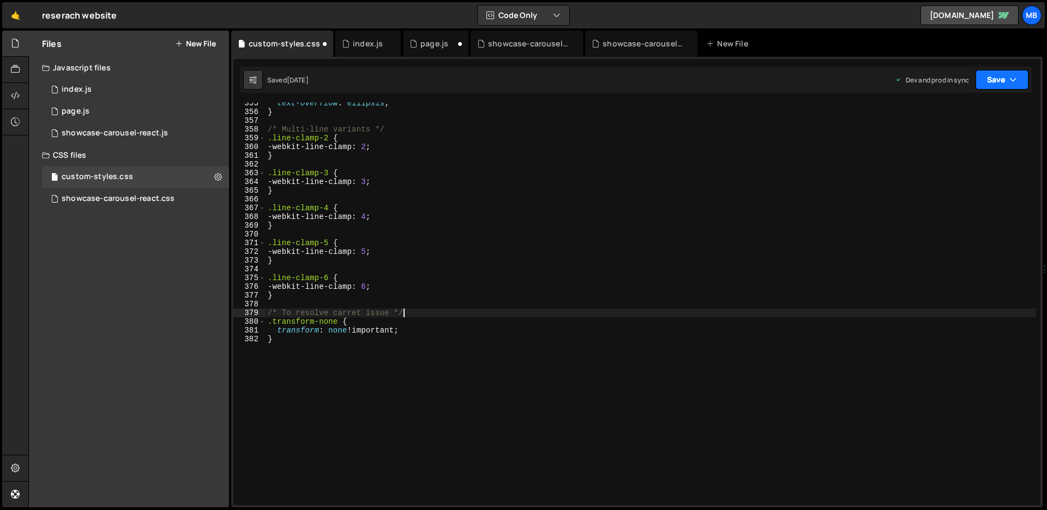
drag, startPoint x: 1000, startPoint y: 81, endPoint x: 994, endPoint y: 91, distance: 12.0
click at [1000, 81] on button "Save" at bounding box center [1002, 80] width 53 height 20
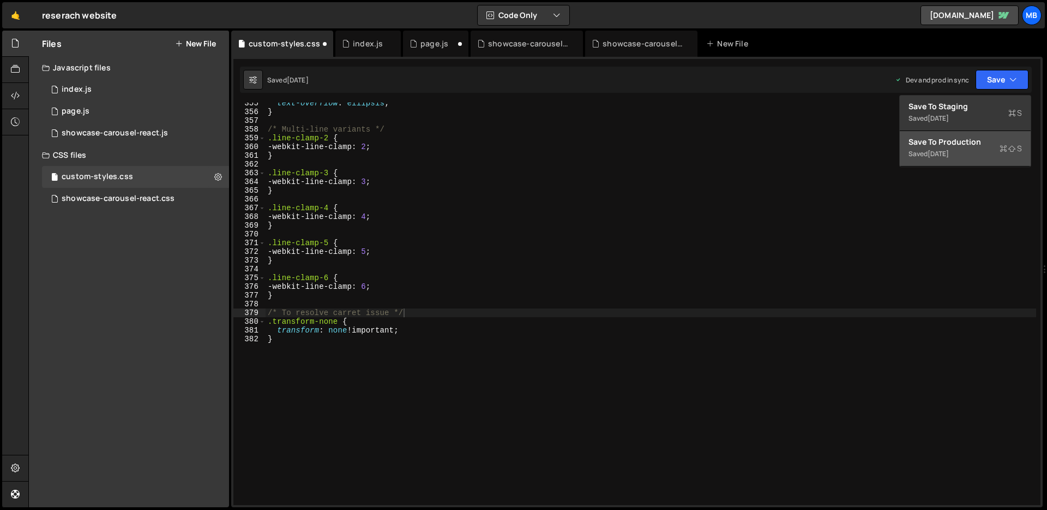
click at [977, 141] on div "Save to Production S" at bounding box center [965, 141] width 113 height 11
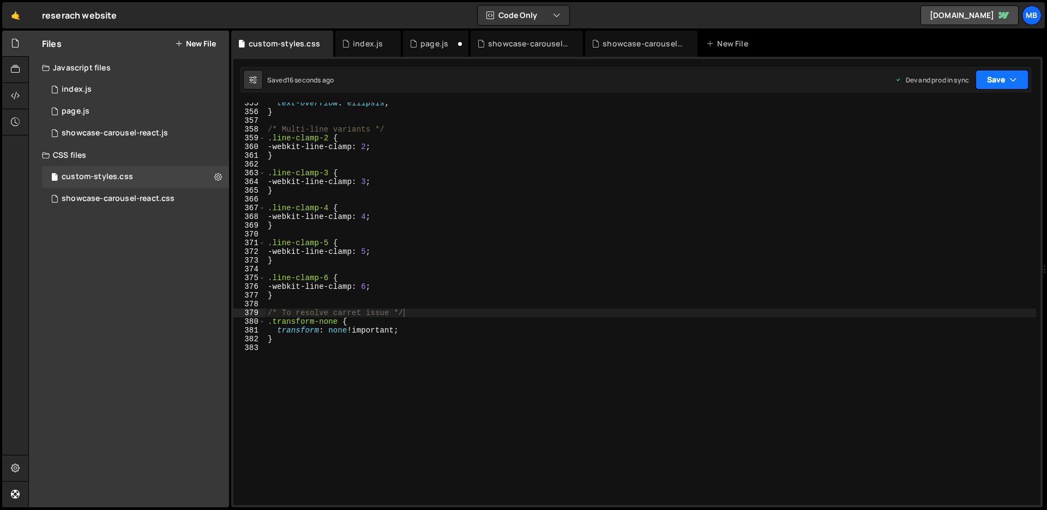
click at [1005, 73] on button "Save" at bounding box center [1002, 80] width 53 height 20
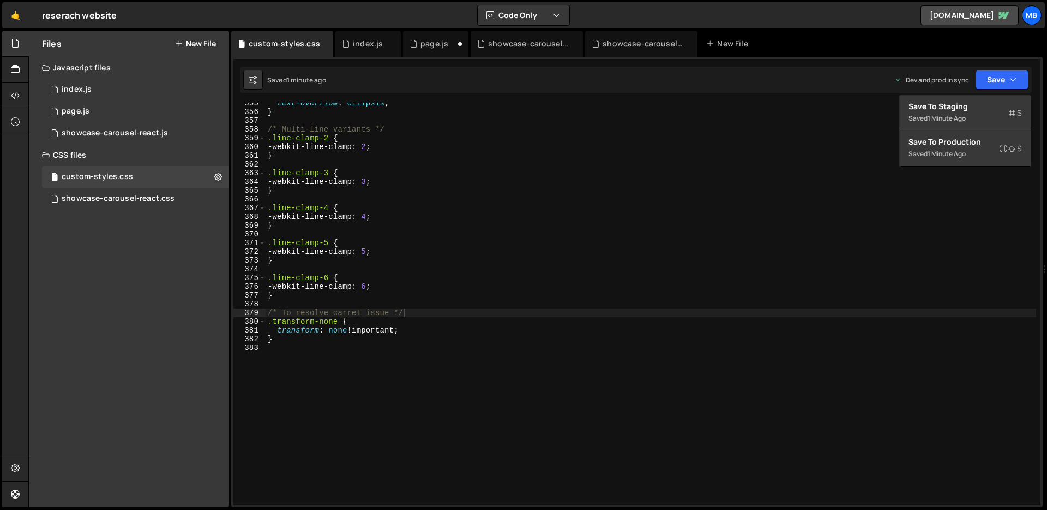
type textarea ".line-clamp-2 {"
drag, startPoint x: 313, startPoint y: 135, endPoint x: 168, endPoint y: 113, distance: 146.7
click at [313, 134] on div "text-overflow : ellipsis ; } /* Multi-line variants */ .line-clamp-2 { -webkit-…" at bounding box center [651, 308] width 771 height 419
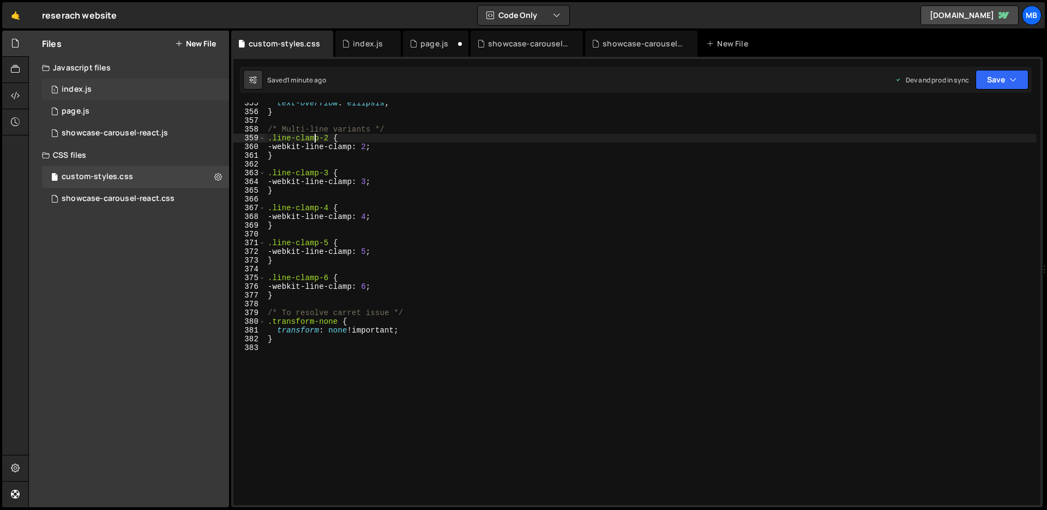
click at [113, 92] on div "1 index.js 0" at bounding box center [135, 90] width 187 height 22
click at [152, 91] on div "1 index.js 0" at bounding box center [135, 90] width 187 height 22
click at [189, 94] on div "1 index.js 0" at bounding box center [135, 90] width 187 height 22
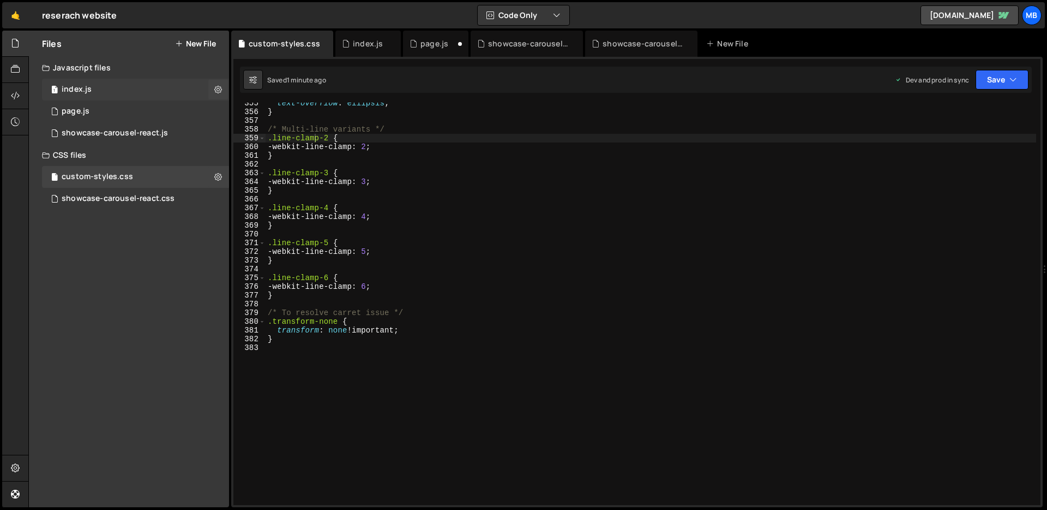
click at [189, 94] on div "1 index.js 0" at bounding box center [135, 90] width 187 height 22
click at [215, 91] on icon at bounding box center [218, 89] width 8 height 10
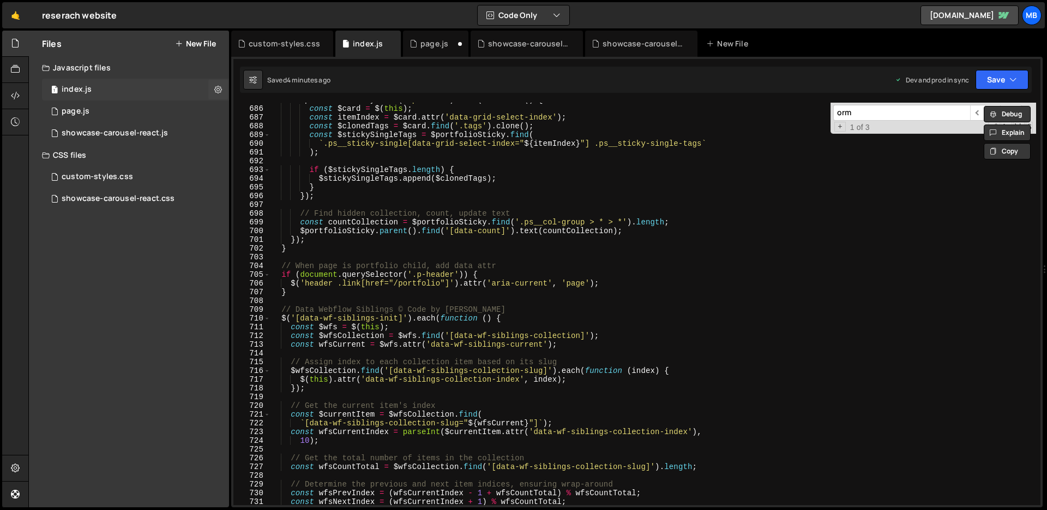
drag, startPoint x: 163, startPoint y: 90, endPoint x: 308, endPoint y: 127, distance: 149.1
click at [163, 90] on div "1 index.js 0" at bounding box center [135, 90] width 187 height 22
click at [475, 161] on div "$portfolioSticky . find ( '.ps-card' ) . each ( function ( ) { const $card = $ …" at bounding box center [653, 304] width 766 height 419
paste input "data-animation-transition"
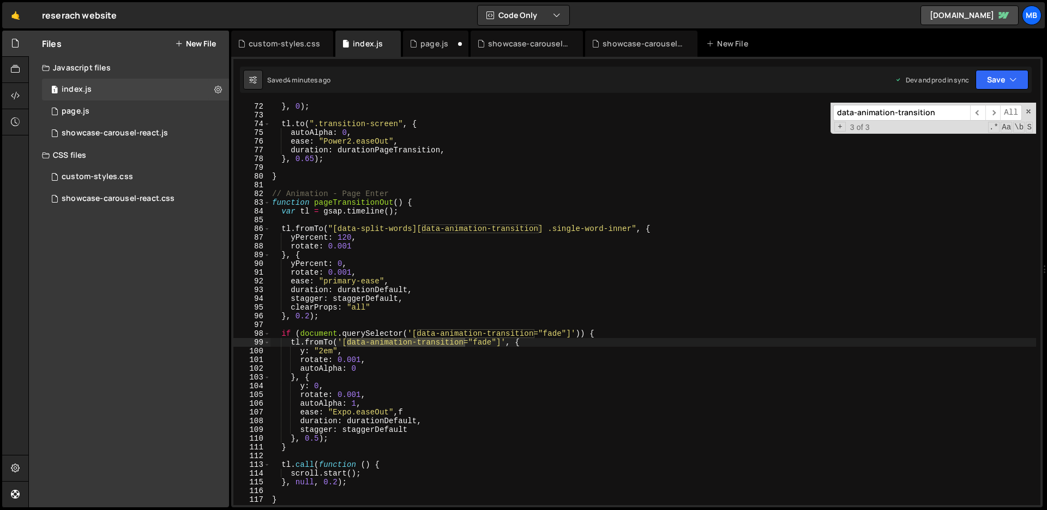
scroll to position [620, 0]
type input "data-animation-transition"
